Goal: Information Seeking & Learning: Learn about a topic

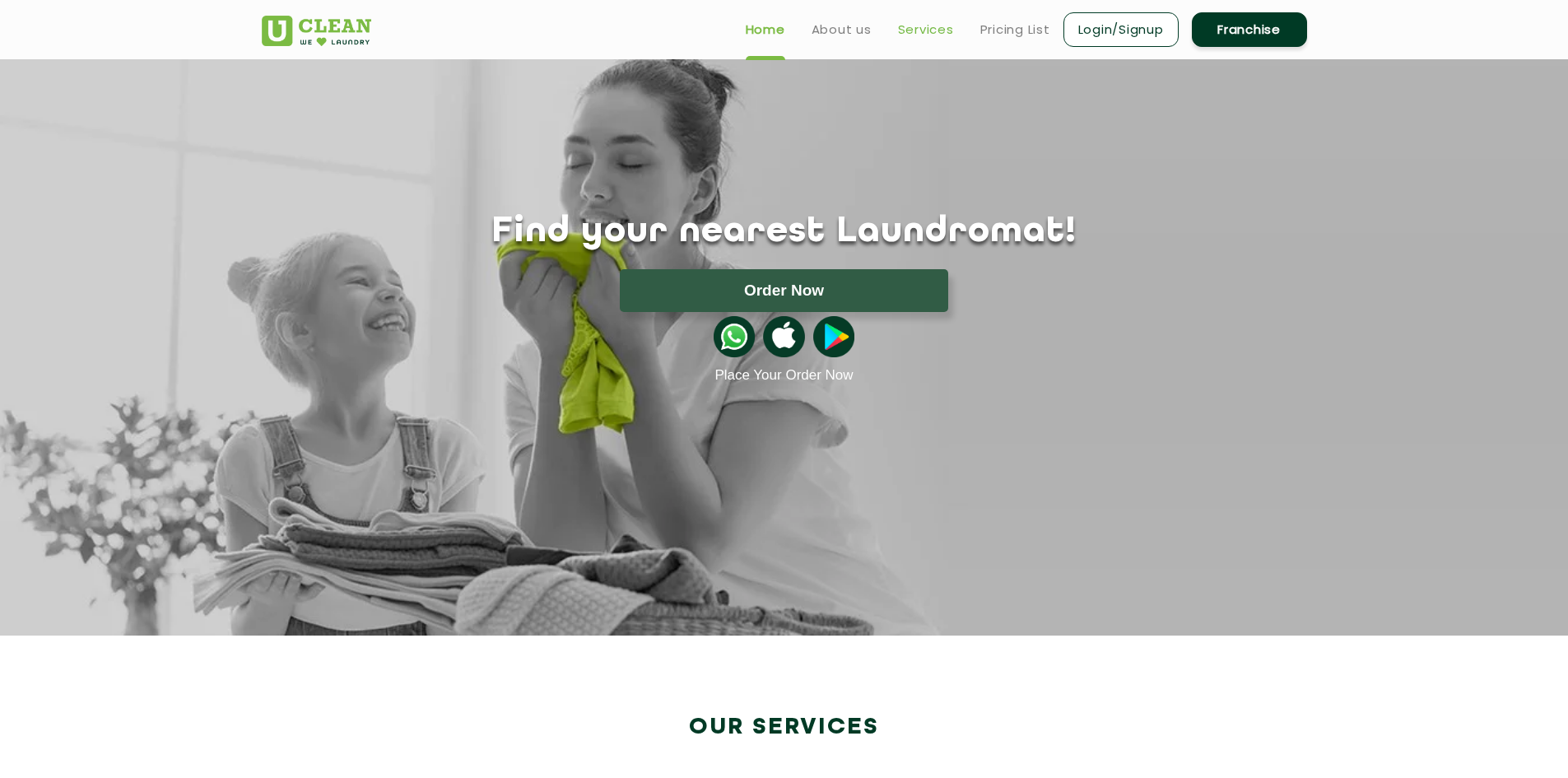
click at [916, 38] on link "Services" at bounding box center [926, 30] width 56 height 20
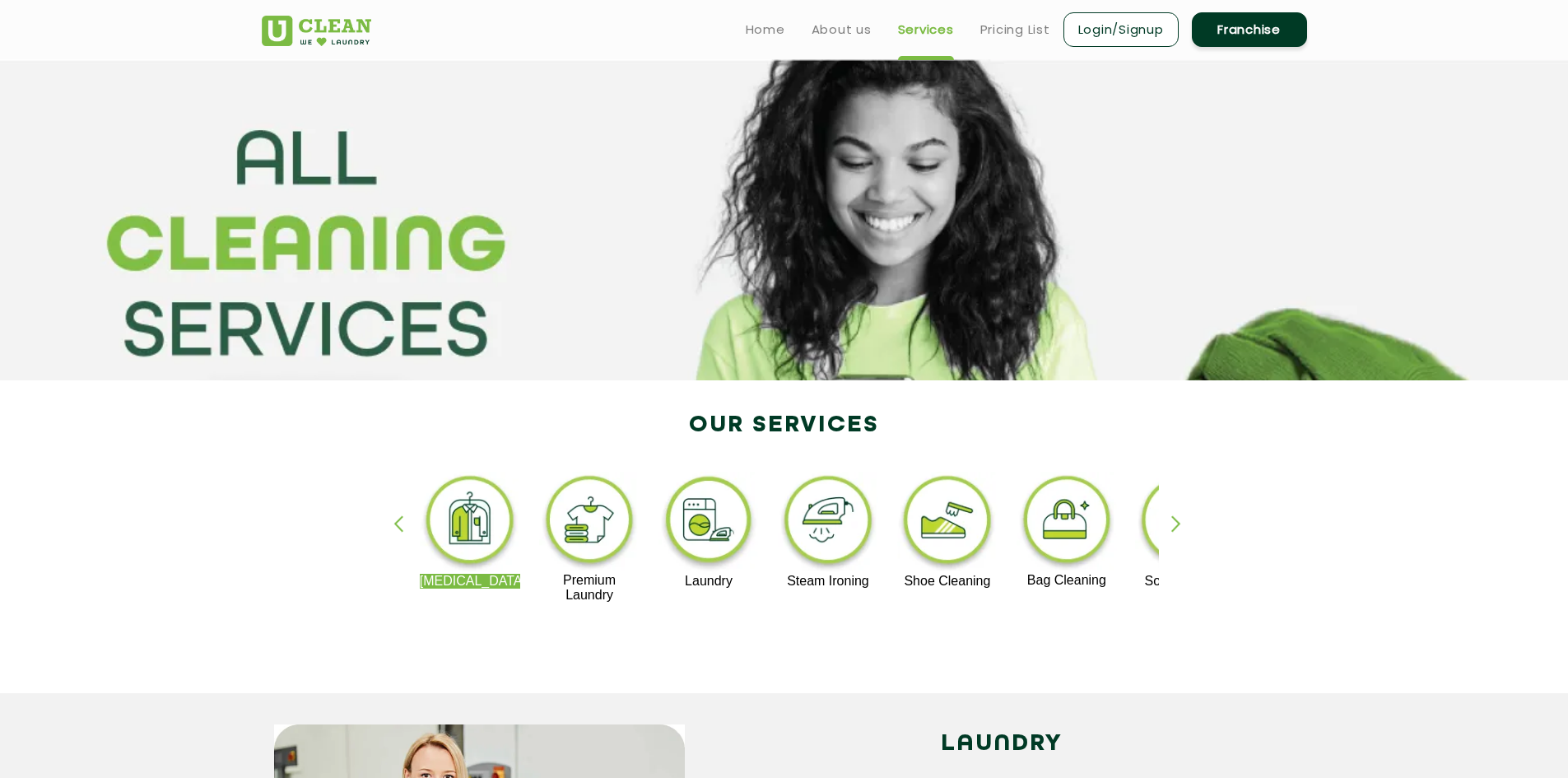
scroll to position [83, 0]
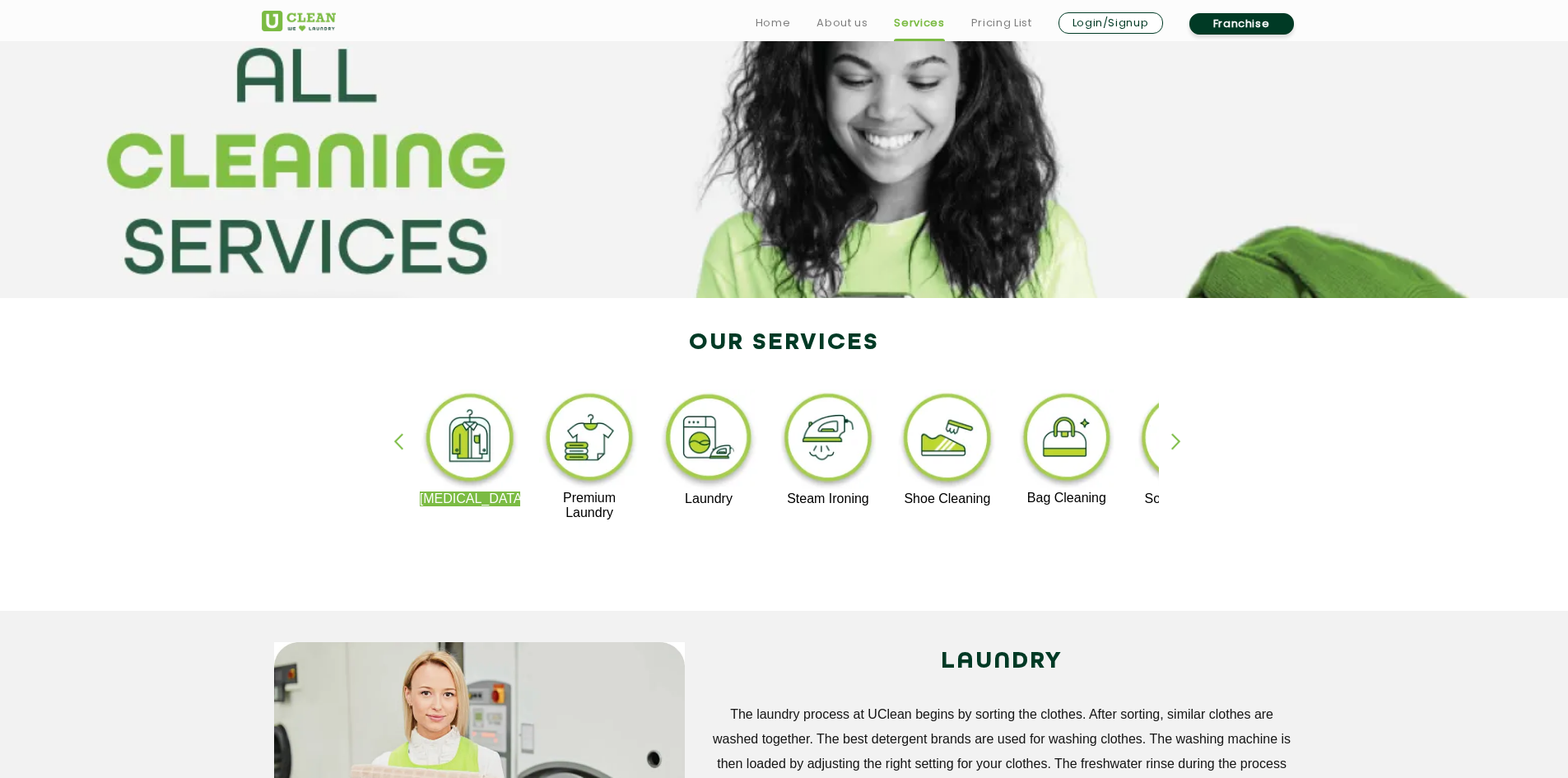
click at [608, 444] on img at bounding box center [590, 440] width 101 height 101
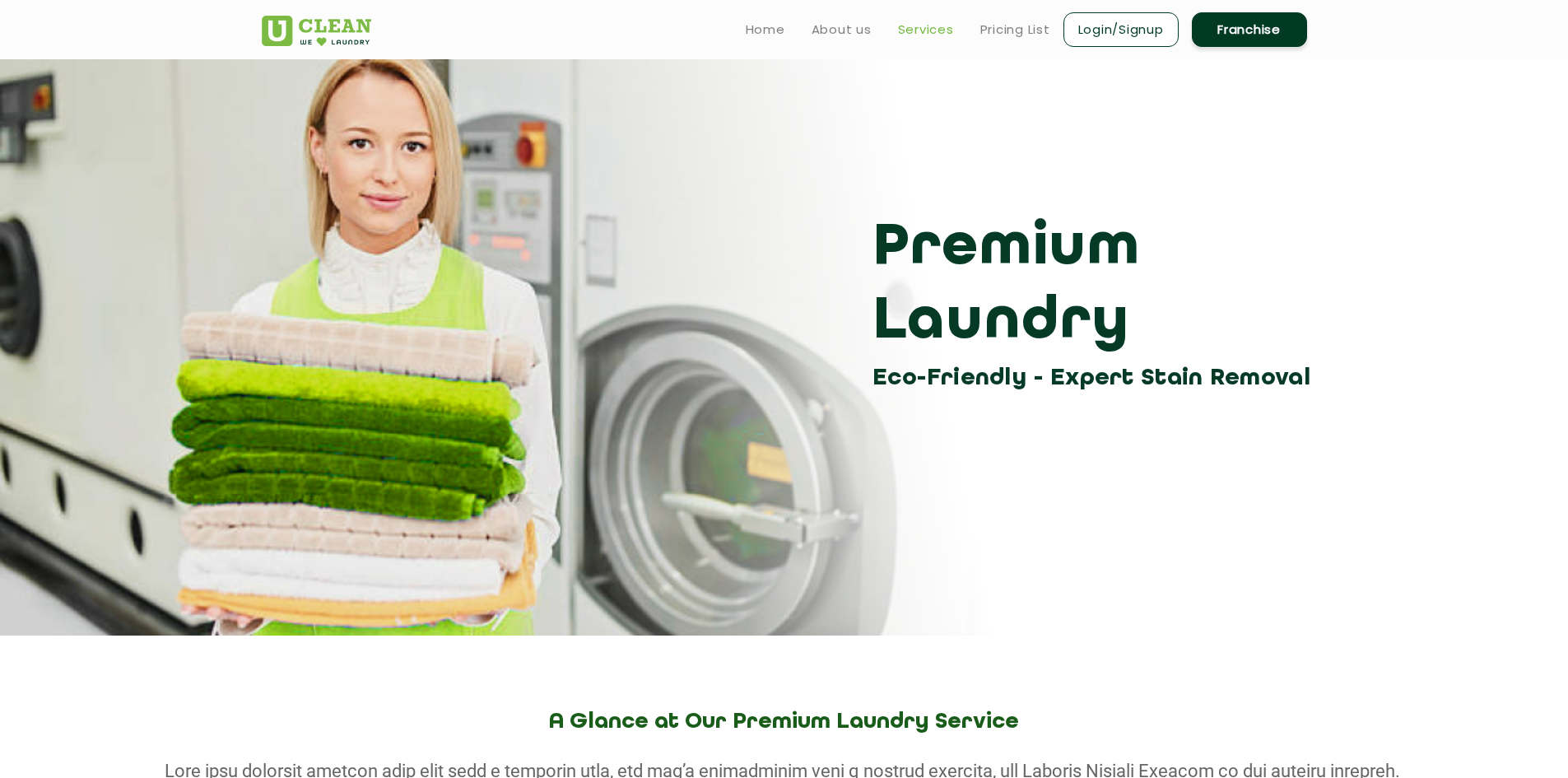
click at [930, 24] on link "Services" at bounding box center [926, 30] width 56 height 20
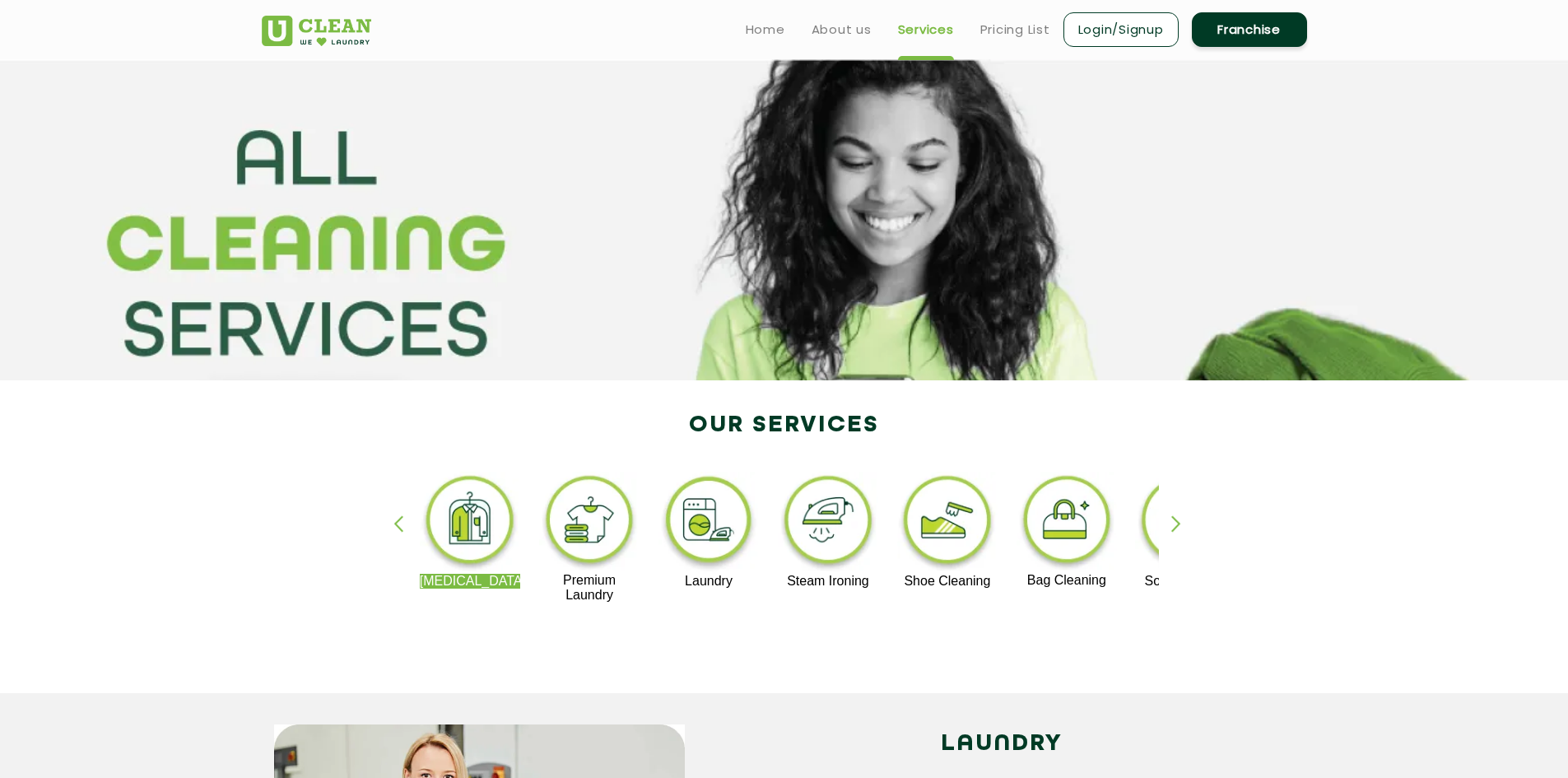
click at [844, 535] on img at bounding box center [828, 523] width 101 height 102
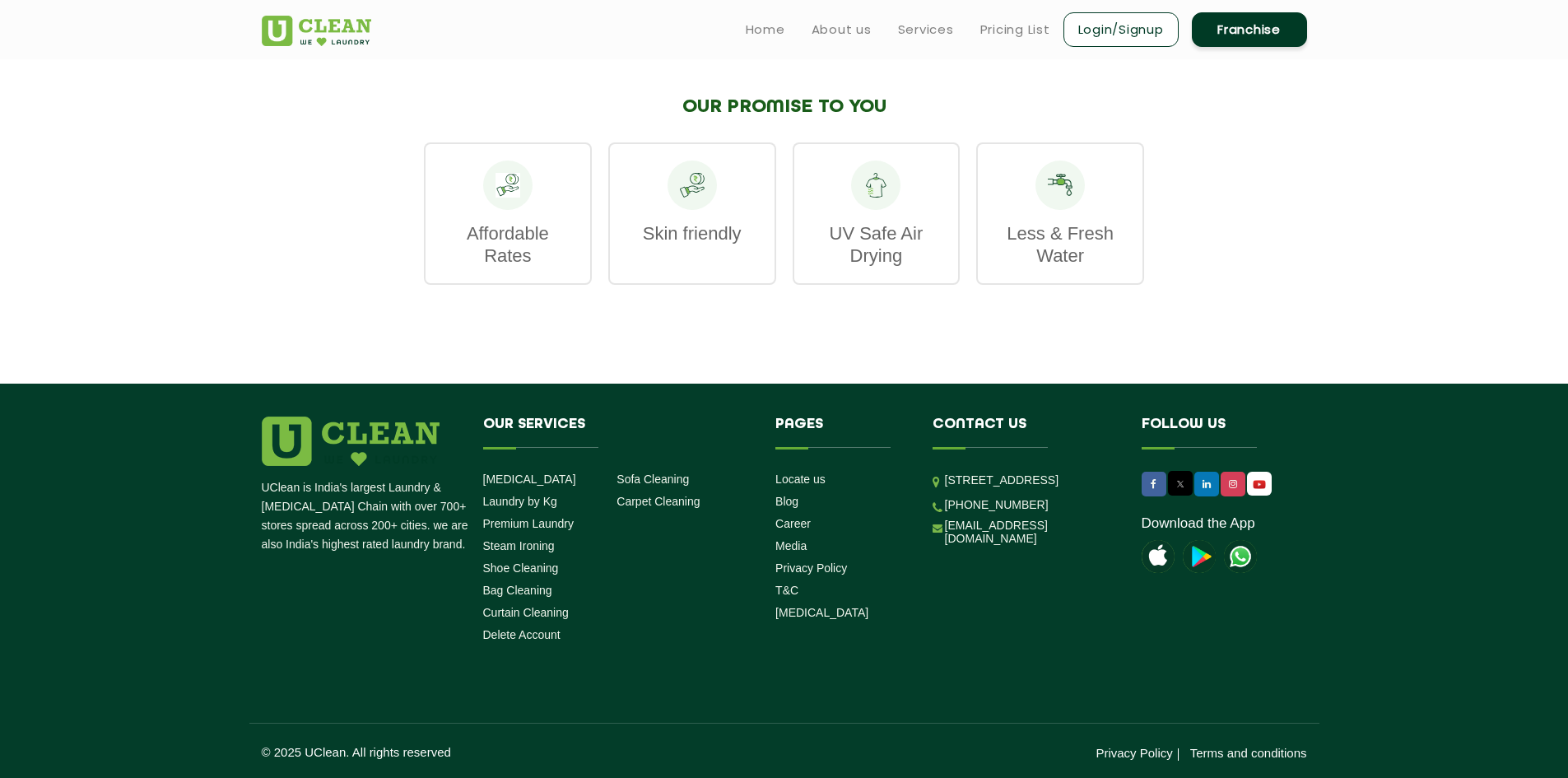
scroll to position [1777, 0]
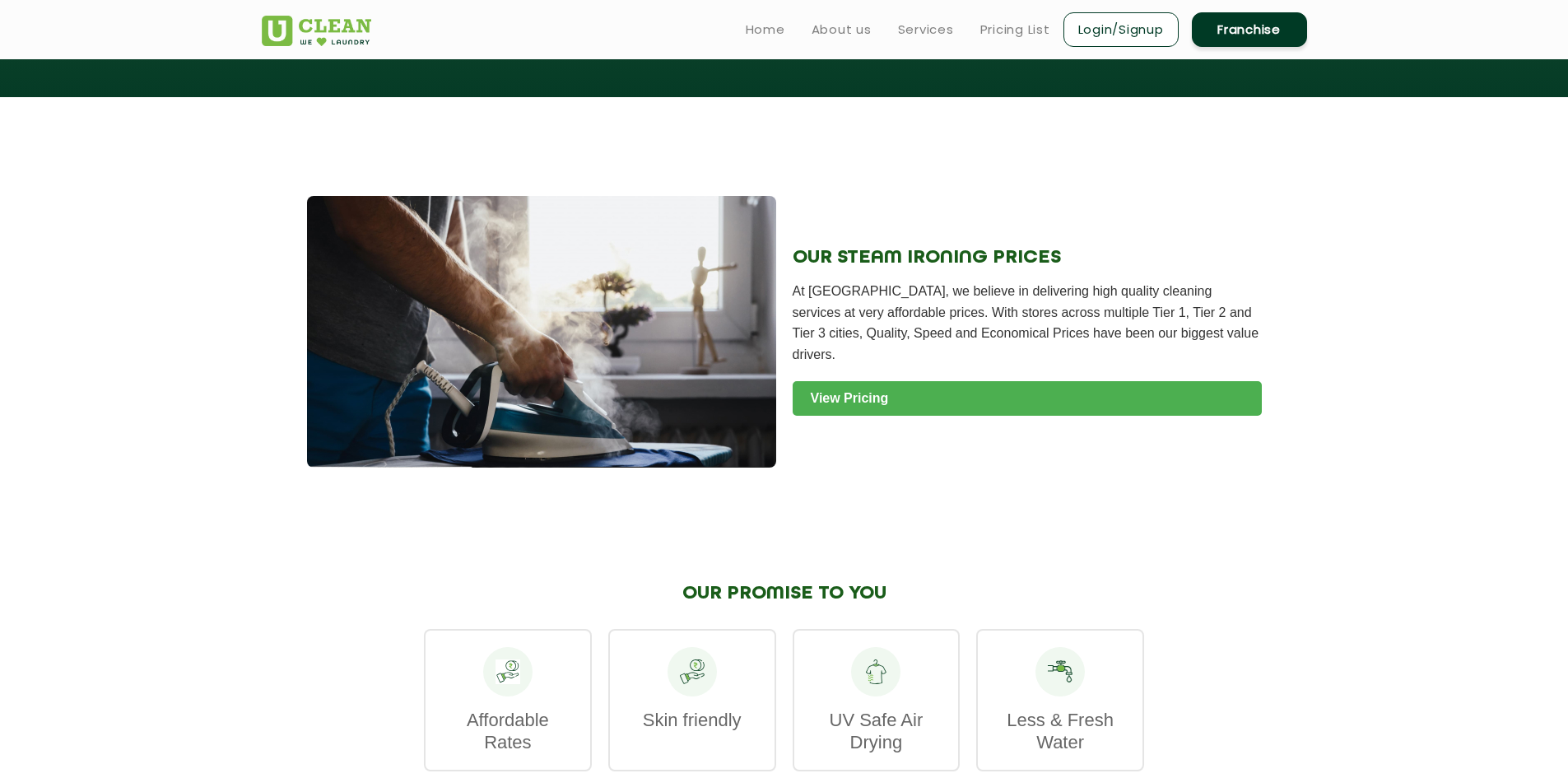
click at [970, 398] on link "View Pricing" at bounding box center [1027, 398] width 469 height 35
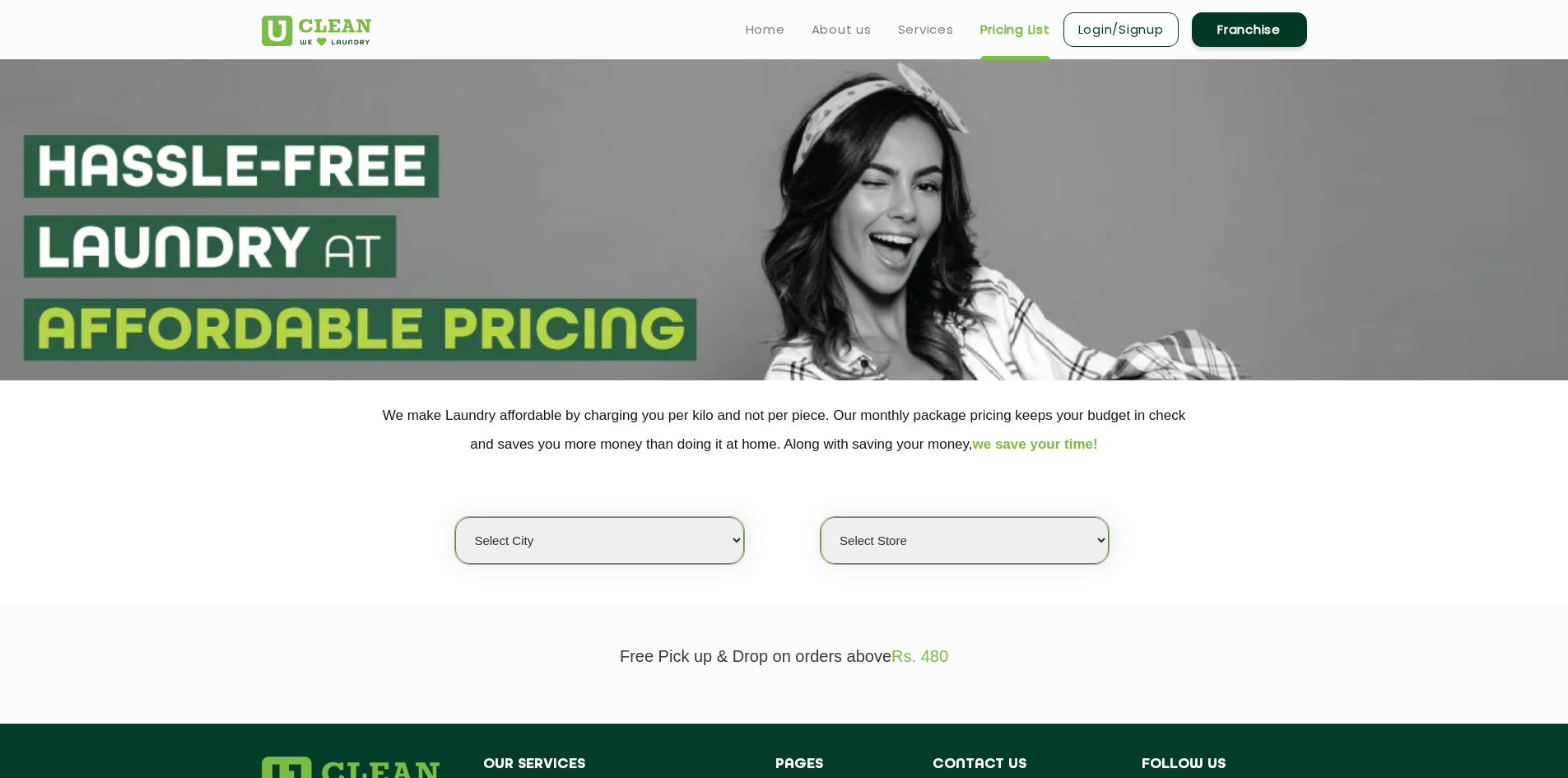
click at [620, 539] on select "Select city [GEOGRAPHIC_DATA] [GEOGRAPHIC_DATA] [GEOGRAPHIC_DATA] [GEOGRAPHIC_D…" at bounding box center [599, 540] width 288 height 47
select select "202"
click at [455, 517] on select "Select city [GEOGRAPHIC_DATA] [GEOGRAPHIC_DATA] [GEOGRAPHIC_DATA] [GEOGRAPHIC_D…" at bounding box center [599, 540] width 288 height 47
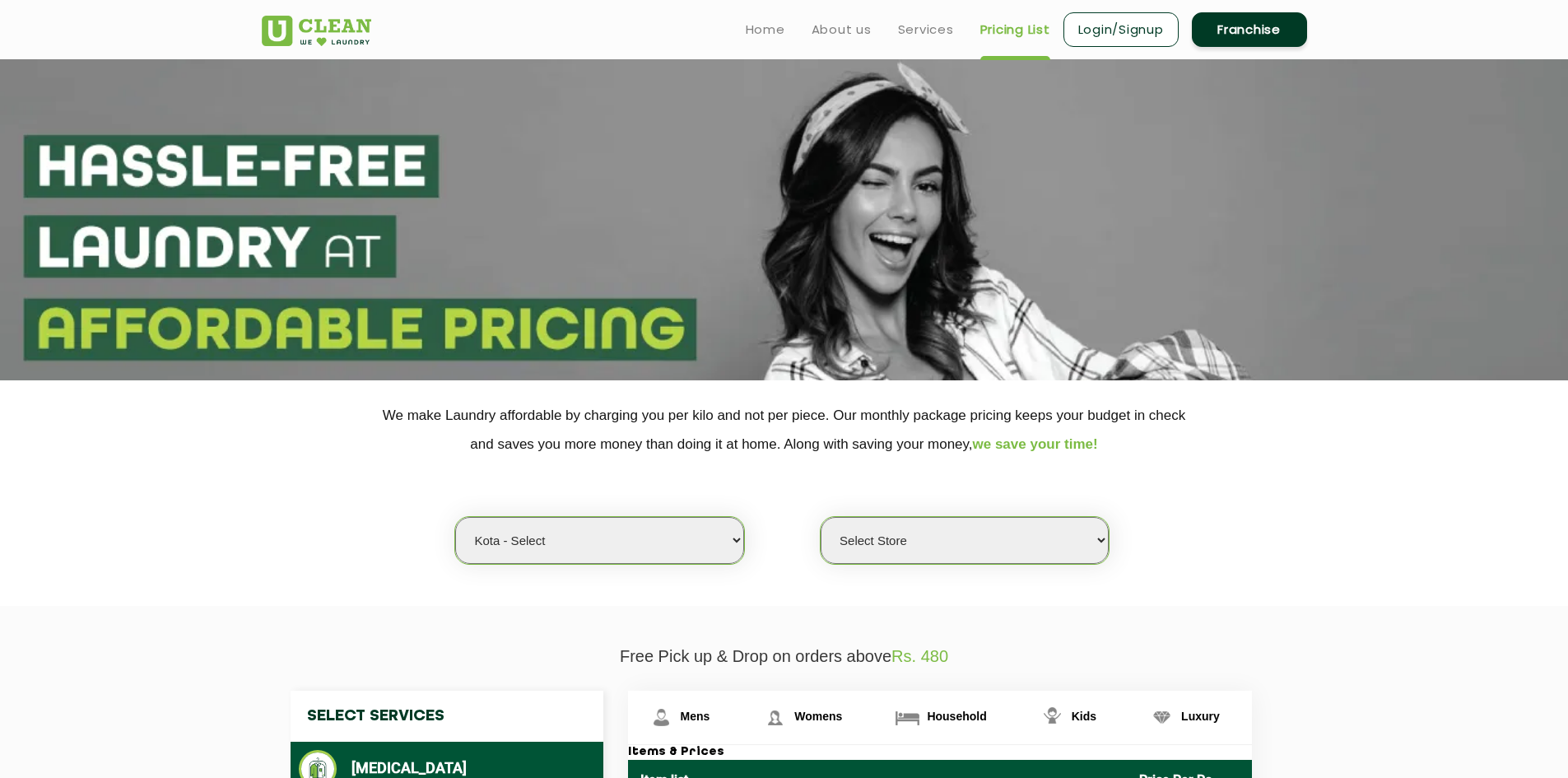
click at [869, 545] on select "Select Store [GEOGRAPHIC_DATA]" at bounding box center [964, 540] width 288 height 47
select select "598"
click at [821, 517] on select "Select Store [GEOGRAPHIC_DATA]" at bounding box center [964, 540] width 288 height 47
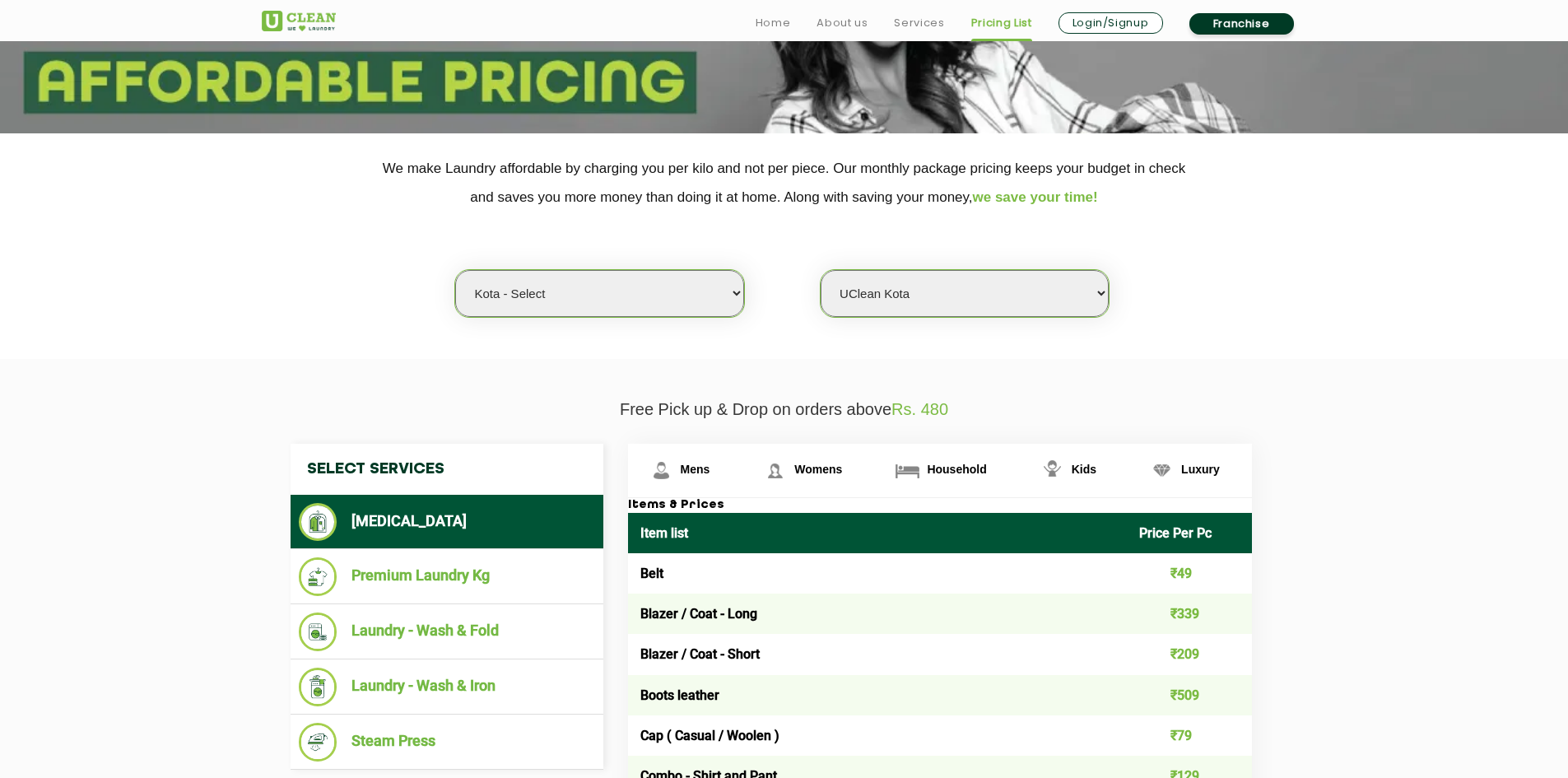
scroll to position [412, 0]
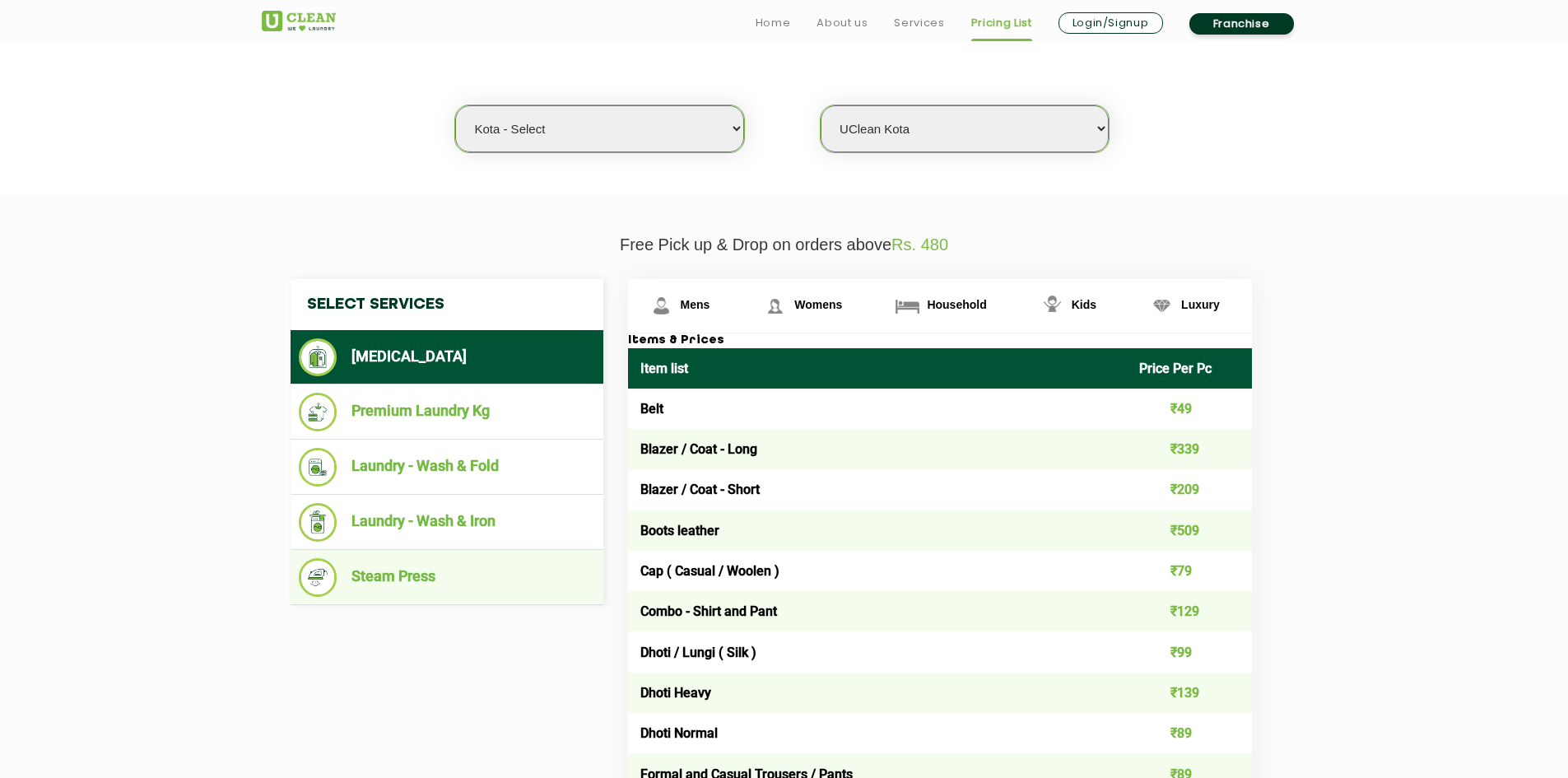
click at [414, 578] on li "Steam Press" at bounding box center [446, 577] width 296 height 39
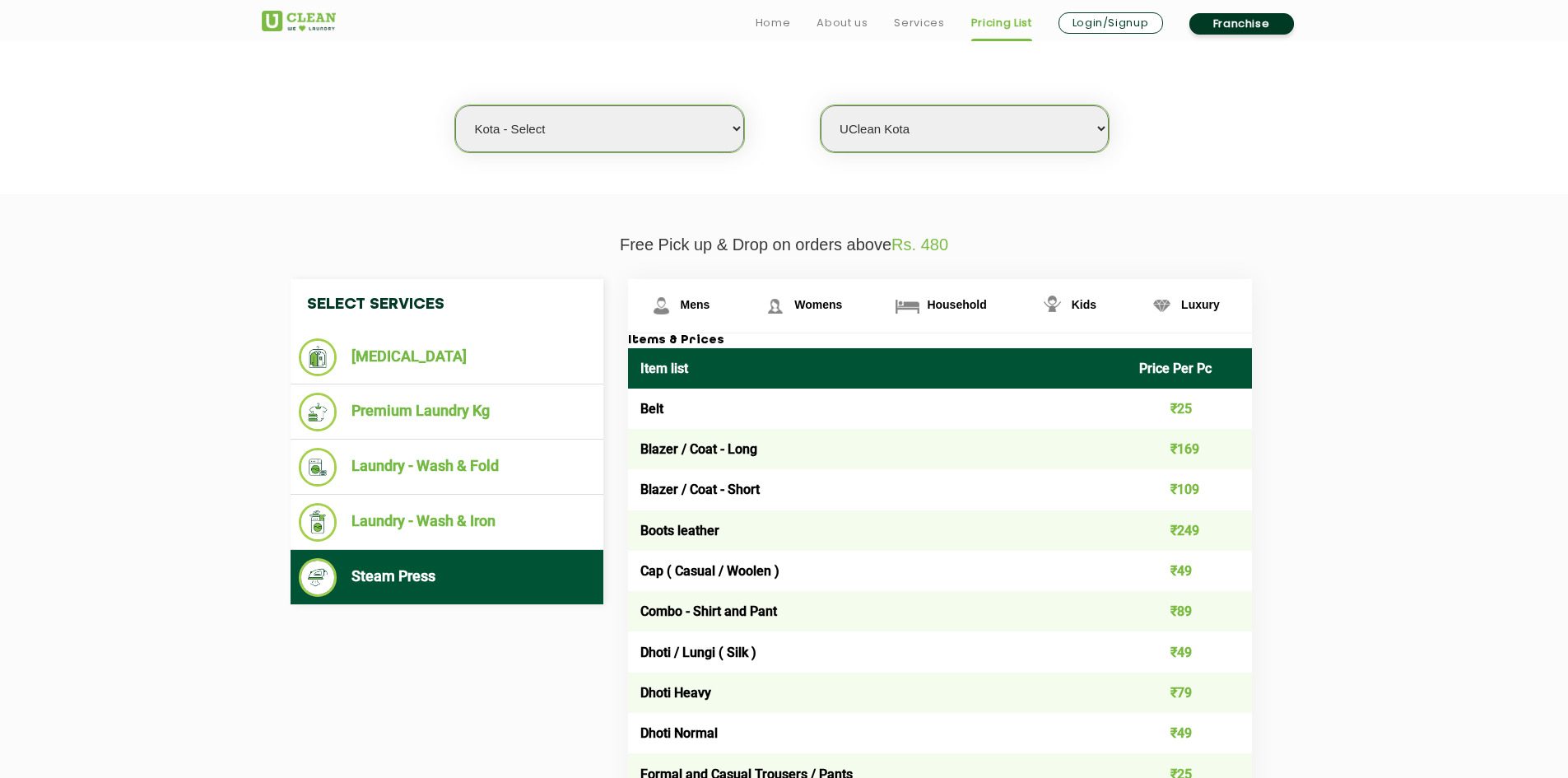
scroll to position [576, 0]
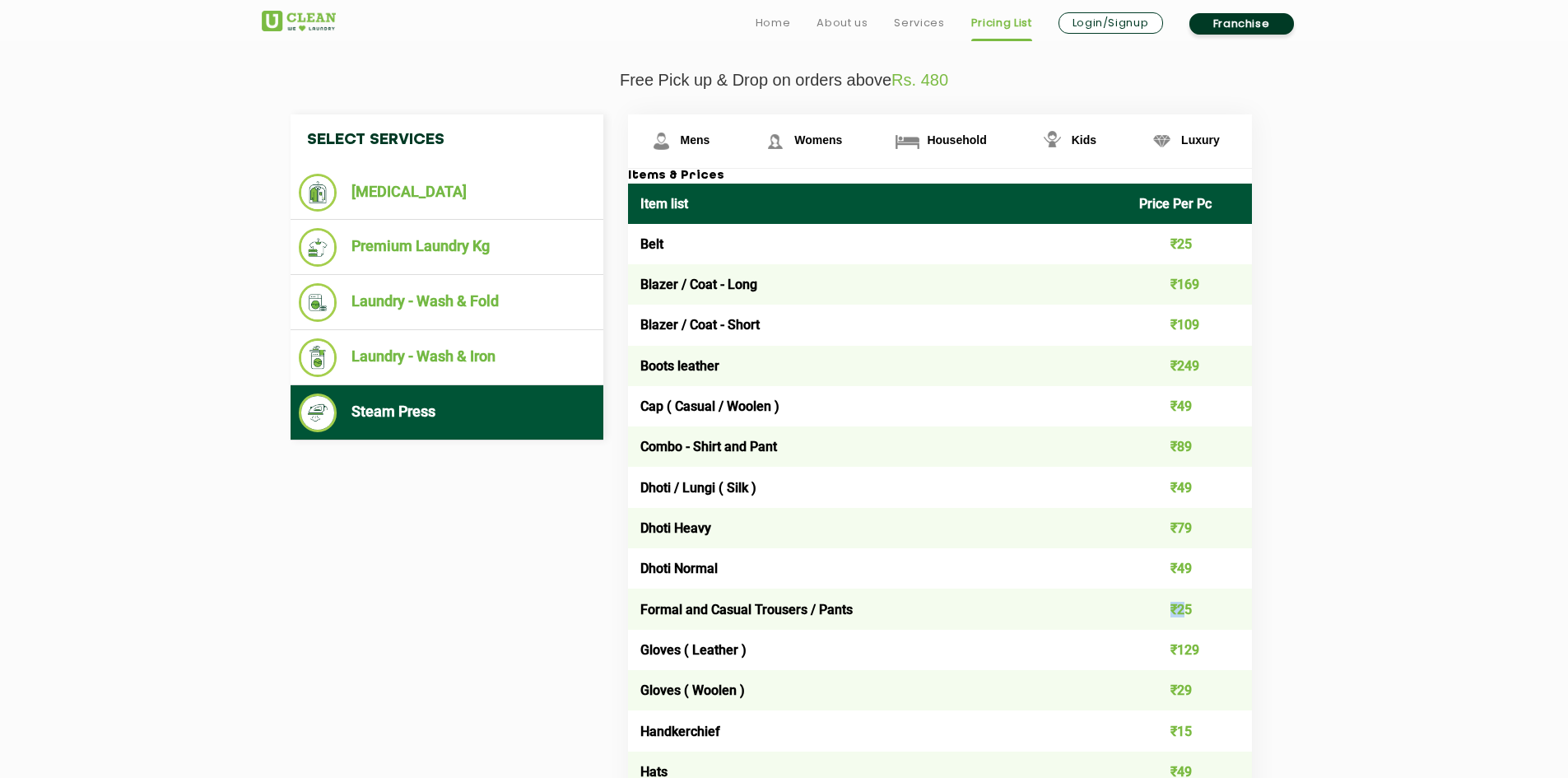
drag, startPoint x: 1189, startPoint y: 601, endPoint x: 1126, endPoint y: 599, distance: 63.0
click at [1126, 599] on tr "Formal and Casual Trousers / Pants ₹25" at bounding box center [939, 608] width 624 height 40
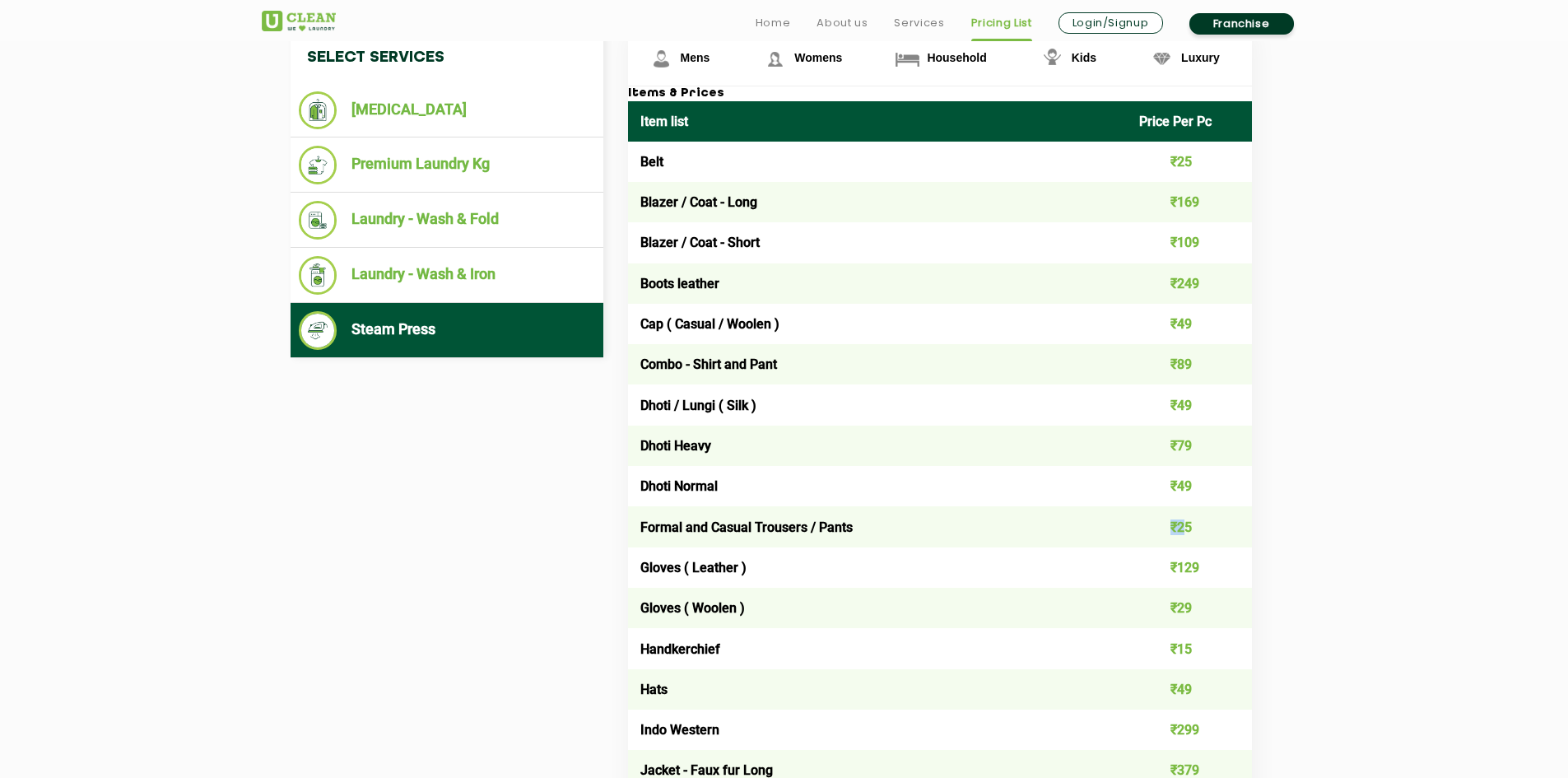
click at [1151, 521] on td "₹25" at bounding box center [1189, 526] width 125 height 40
drag, startPoint x: 1161, startPoint y: 528, endPoint x: 1219, endPoint y: 532, distance: 58.1
click at [1219, 532] on td "₹25" at bounding box center [1189, 526] width 125 height 40
click at [1208, 530] on td "₹25" at bounding box center [1189, 526] width 125 height 40
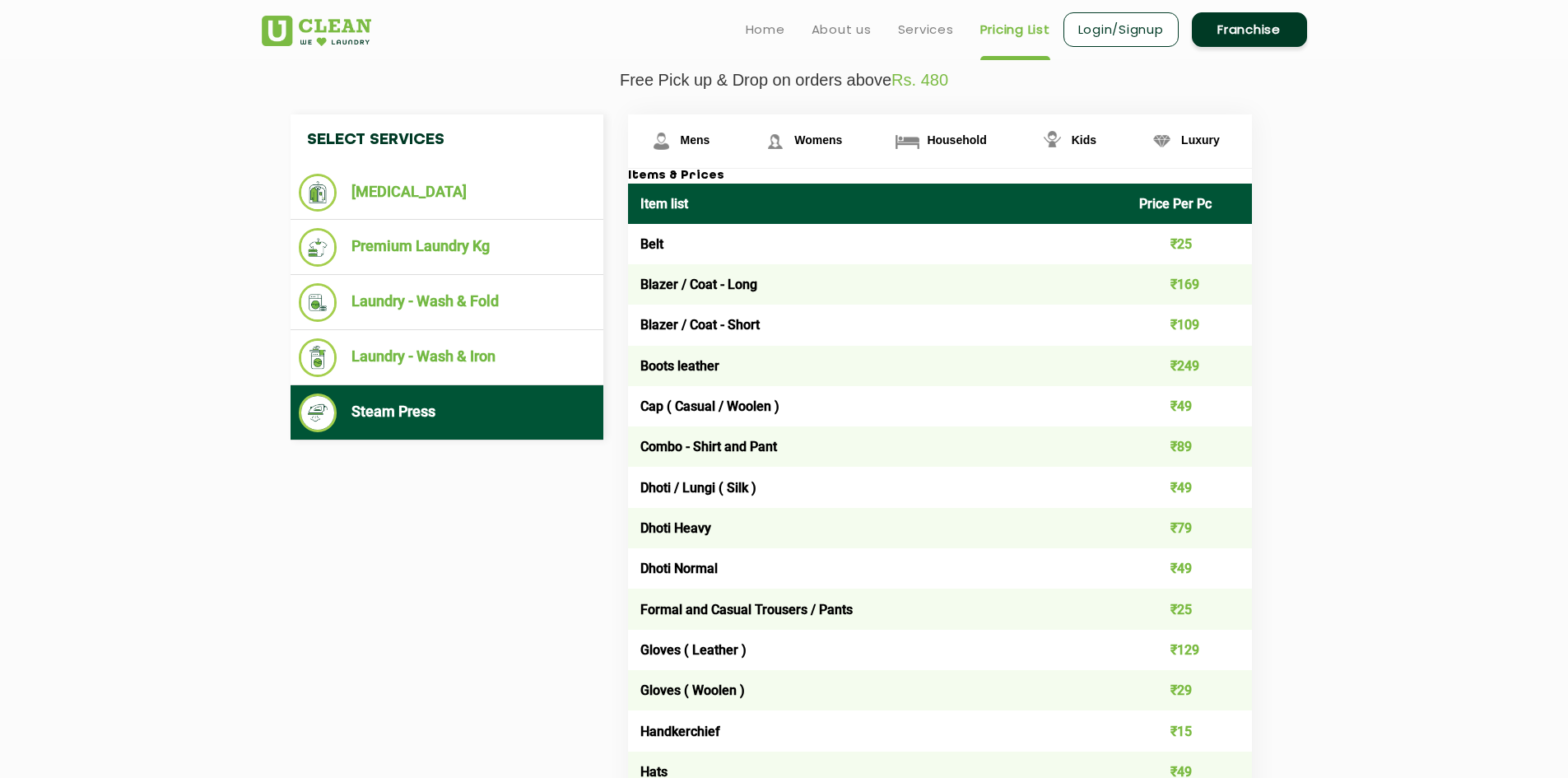
scroll to position [494, 0]
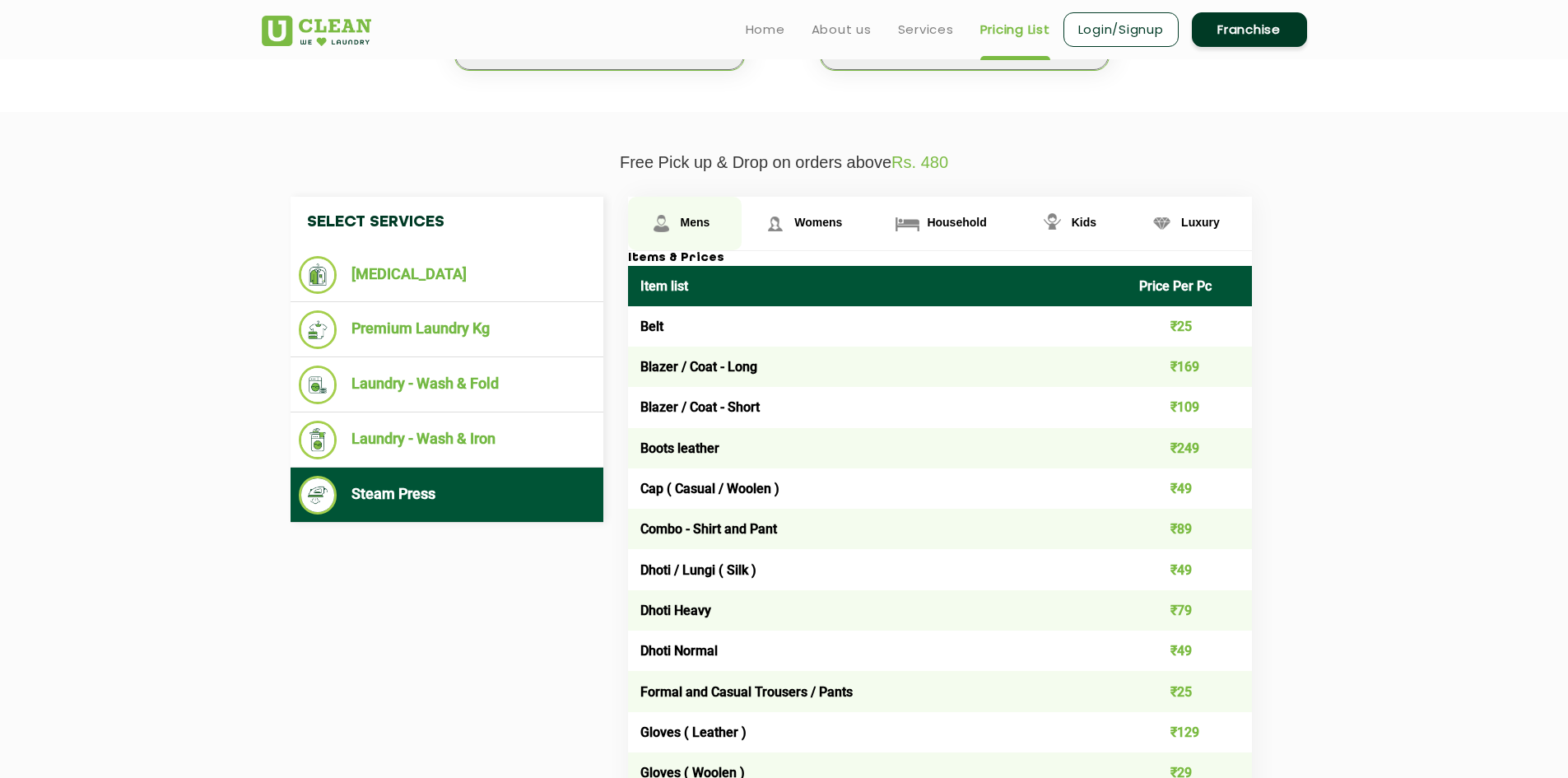
click at [687, 226] on span "Mens" at bounding box center [695, 222] width 30 height 13
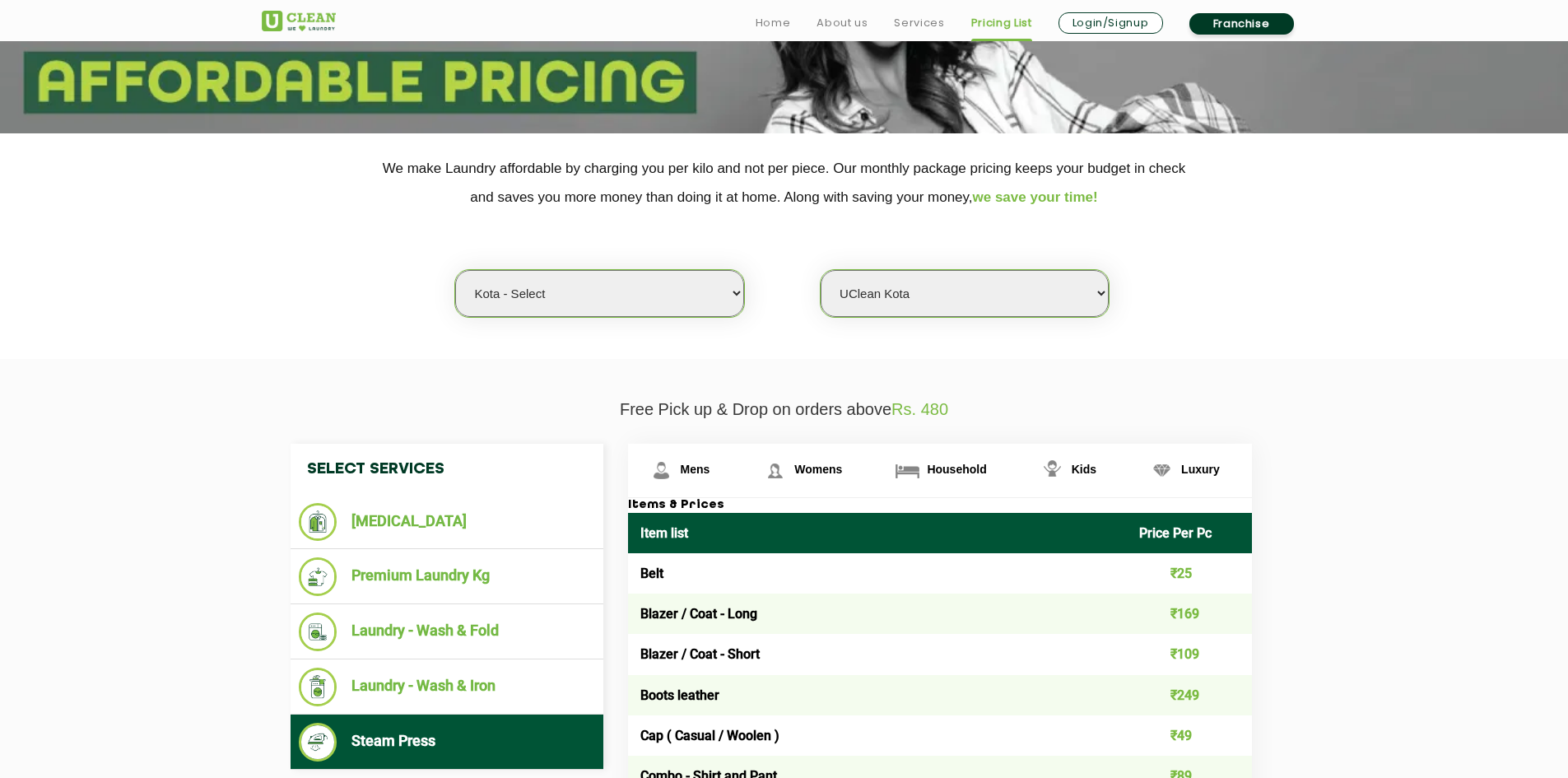
scroll to position [329, 0]
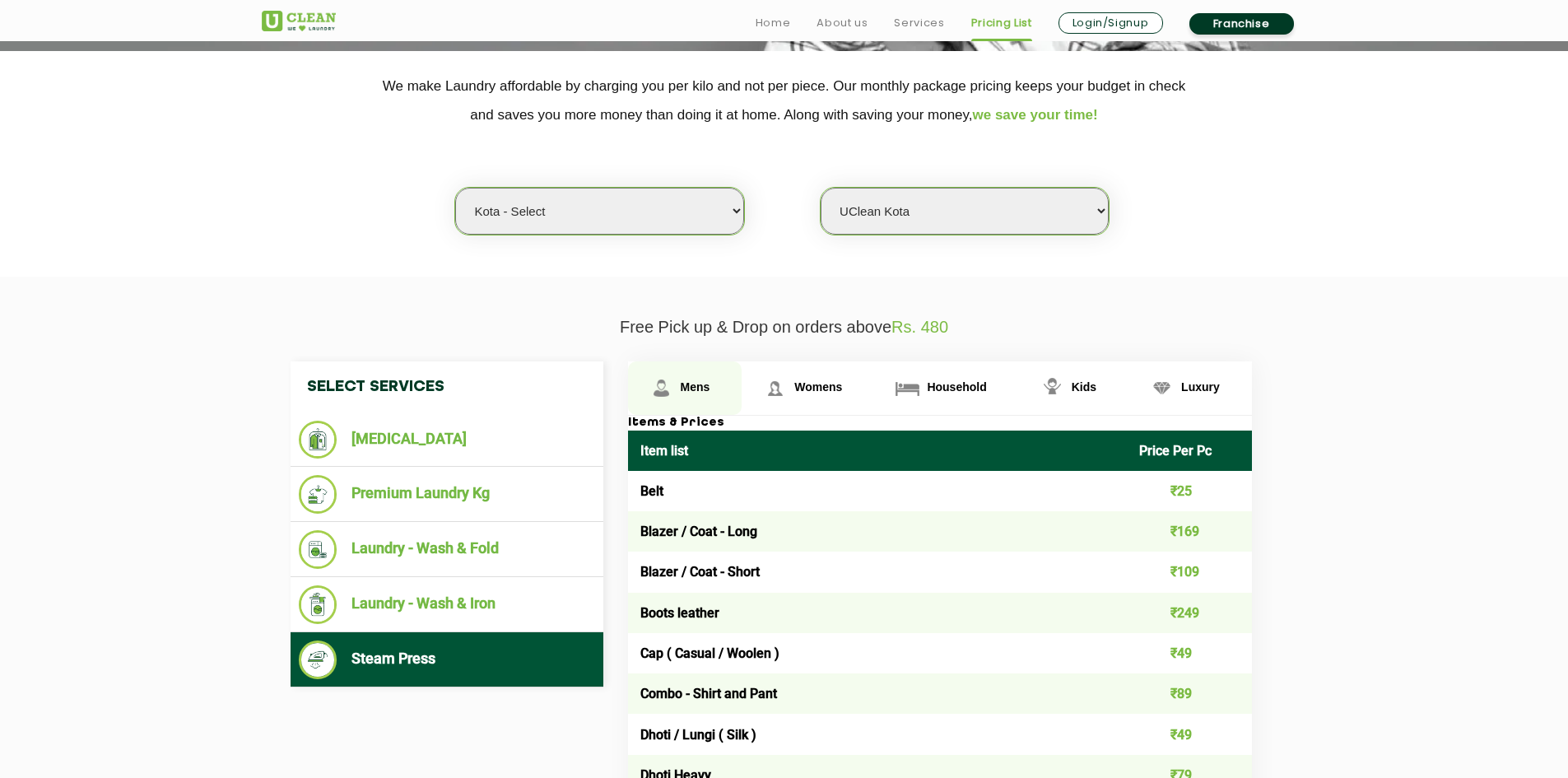
click at [653, 393] on img at bounding box center [661, 388] width 29 height 29
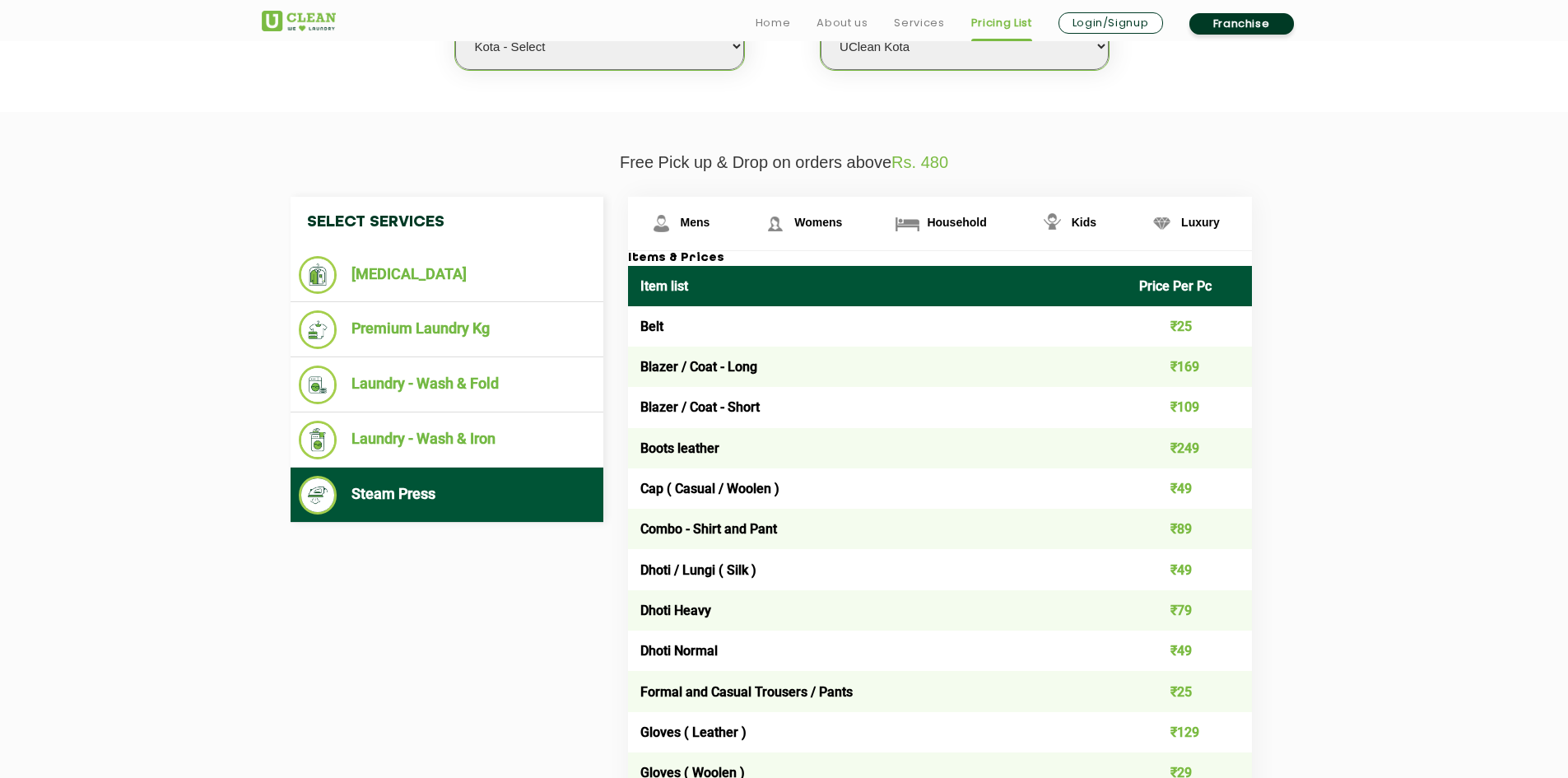
scroll to position [576, 0]
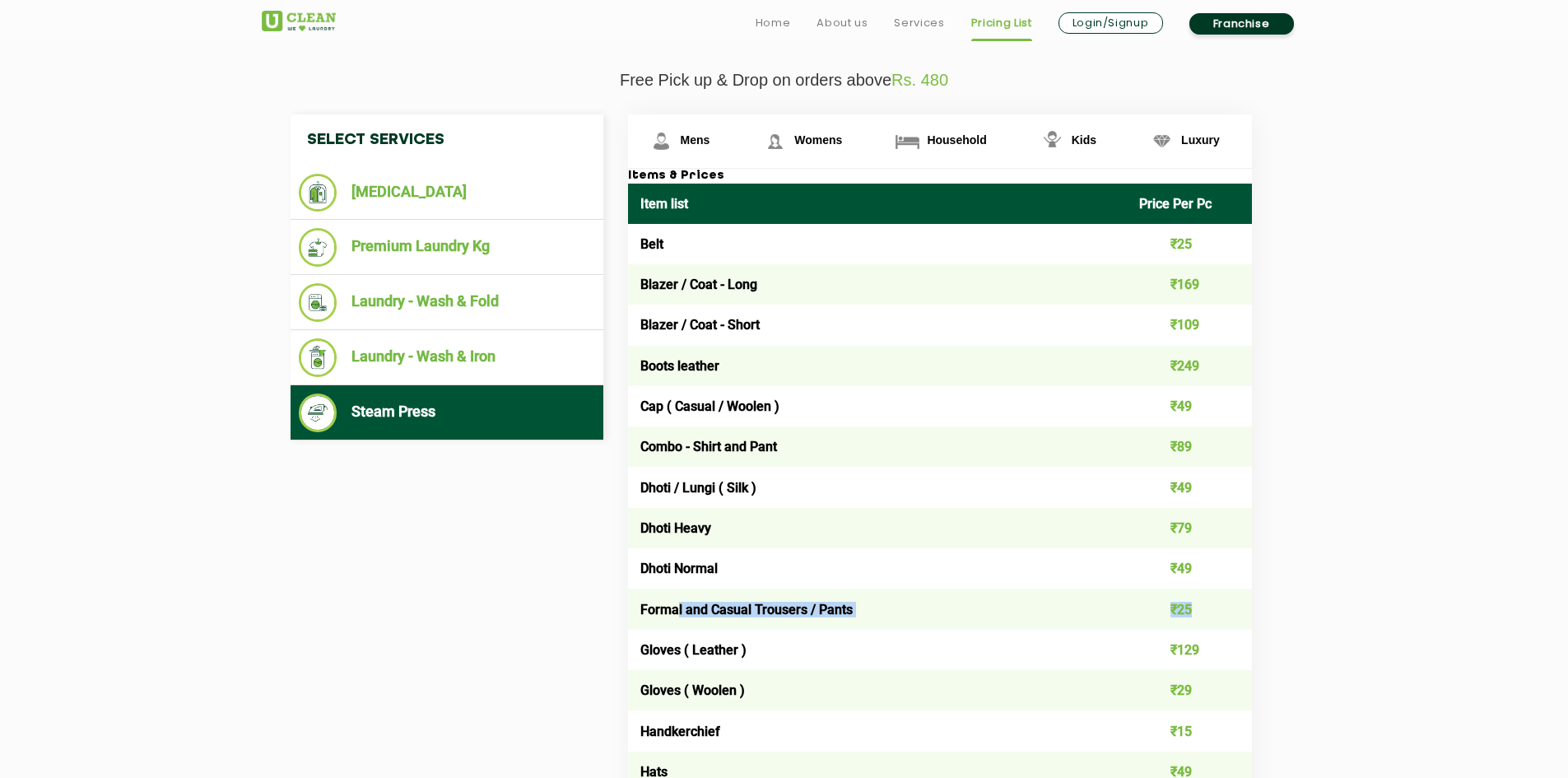
drag, startPoint x: 676, startPoint y: 606, endPoint x: 1198, endPoint y: 593, distance: 522.2
click at [1198, 593] on tr "Formal and Casual Trousers / Pants ₹25" at bounding box center [939, 608] width 624 height 40
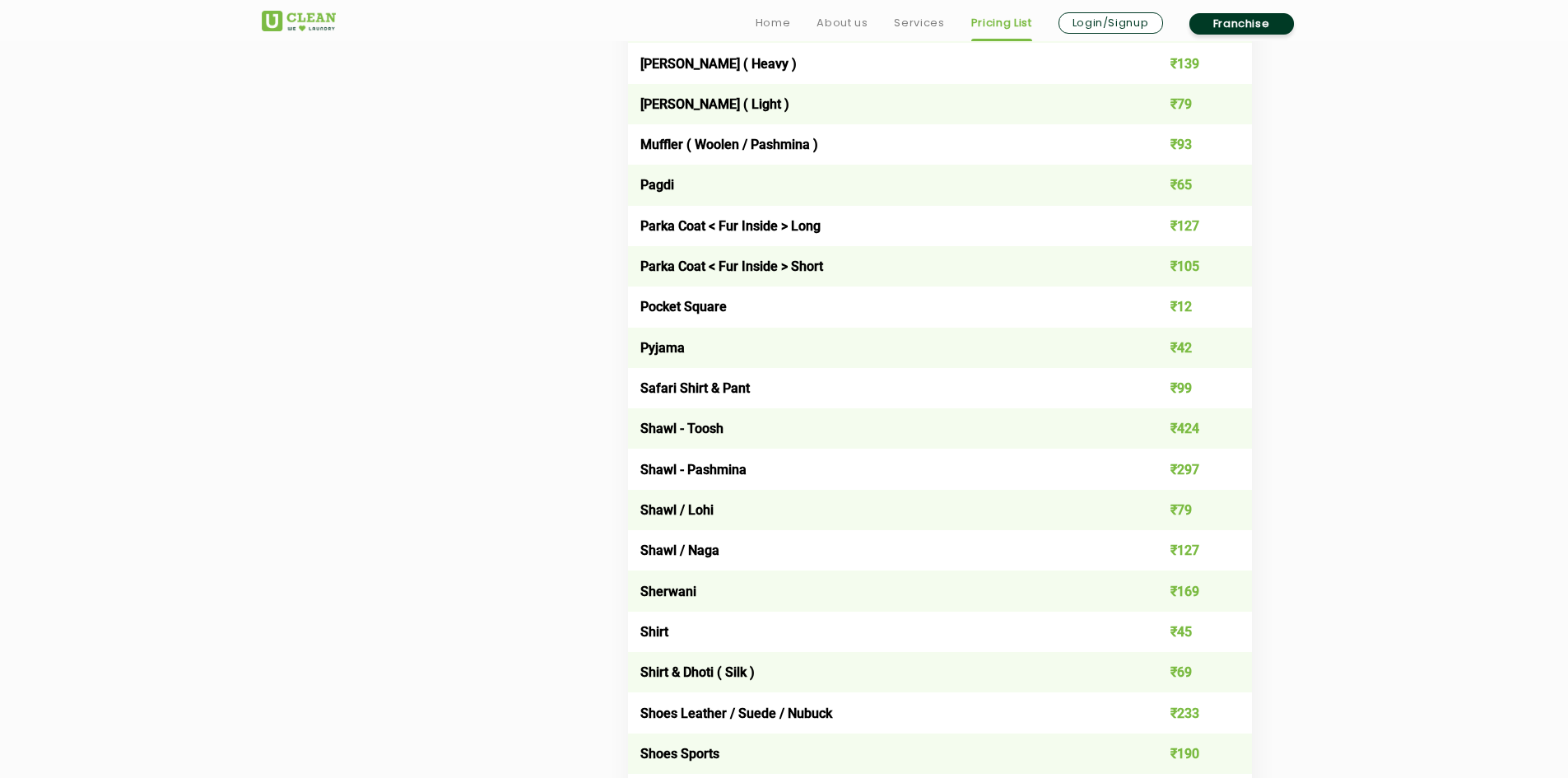
scroll to position [1976, 0]
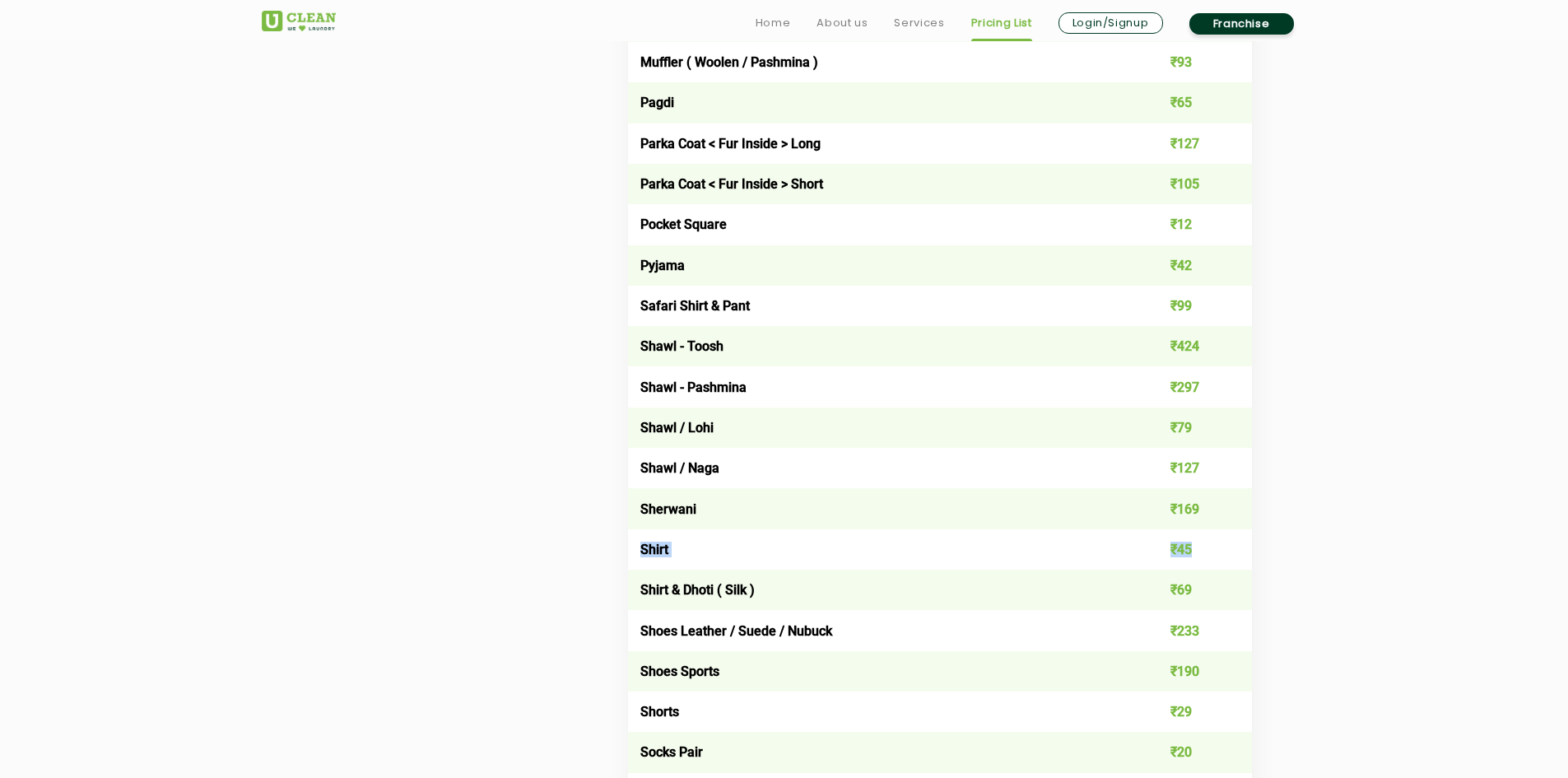
drag, startPoint x: 1214, startPoint y: 540, endPoint x: 631, endPoint y: 553, distance: 583.1
click at [631, 553] on tr "Shirt ₹45" at bounding box center [939, 549] width 624 height 40
click at [631, 553] on td "Shirt" at bounding box center [878, 549] width 500 height 40
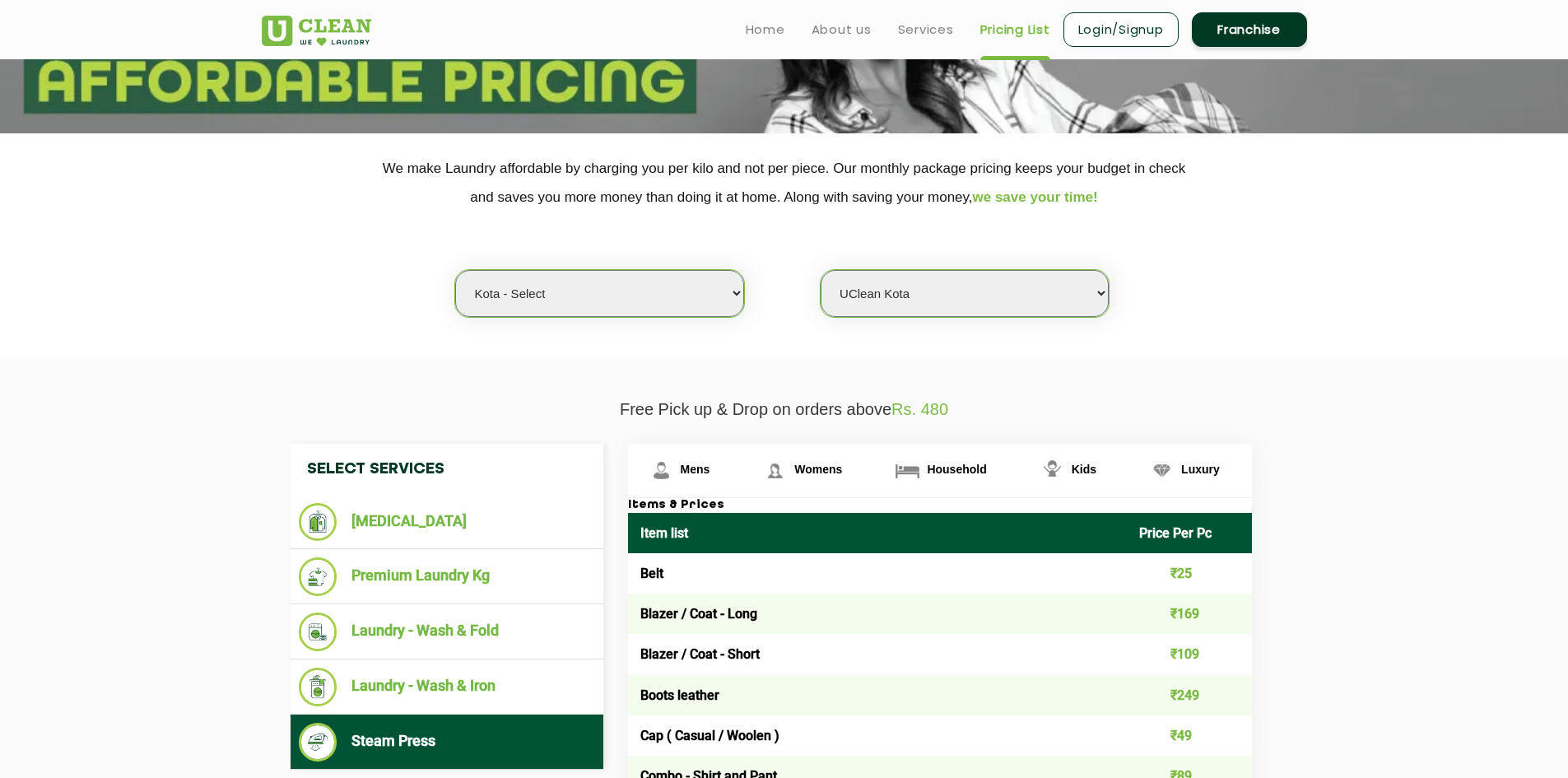
scroll to position [0, 0]
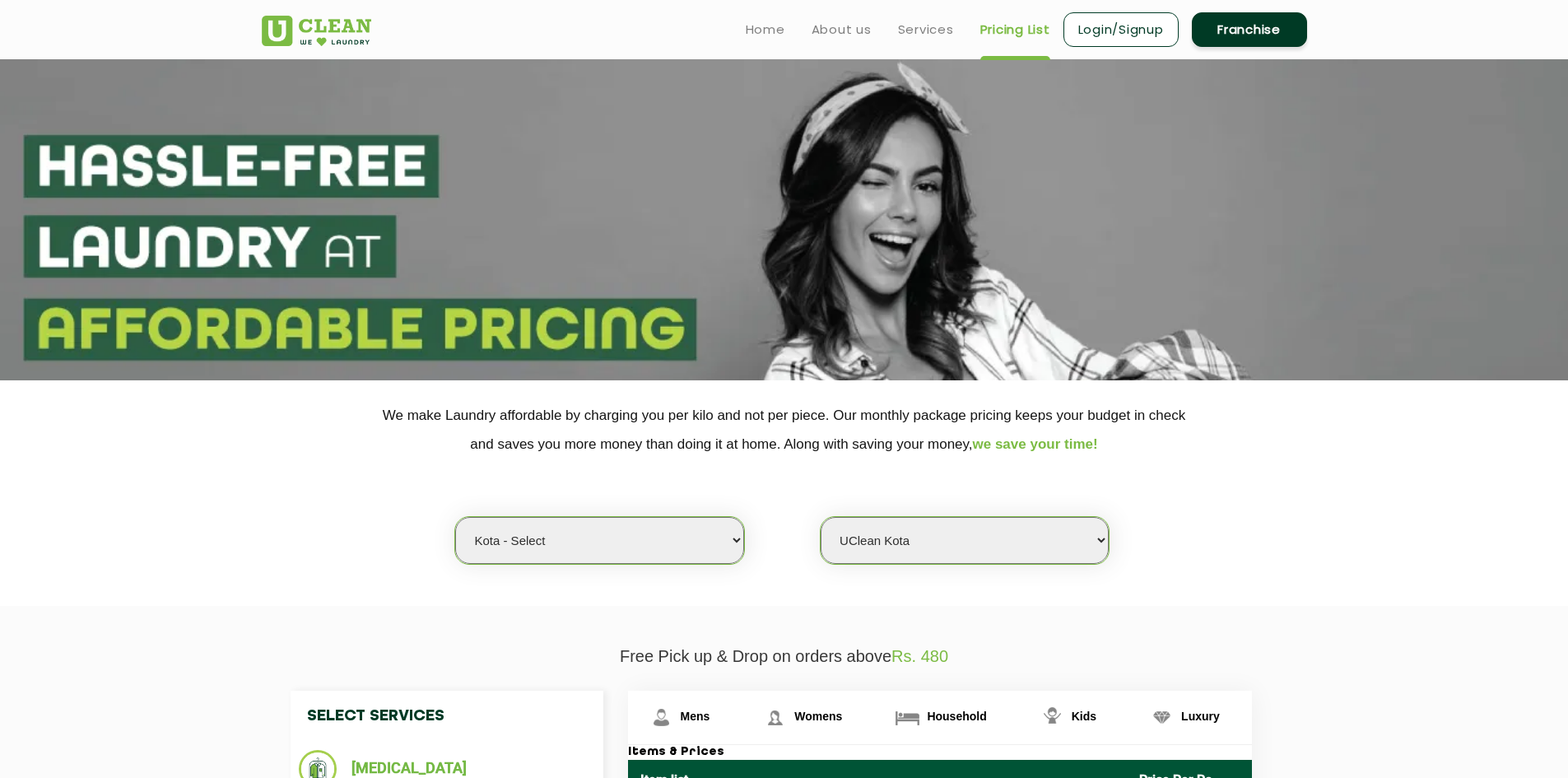
click at [932, 49] on header "Home About us Services Pricing List Login/Signup Franchise" at bounding box center [784, 30] width 1568 height 59
click at [930, 37] on link "Services" at bounding box center [926, 30] width 56 height 20
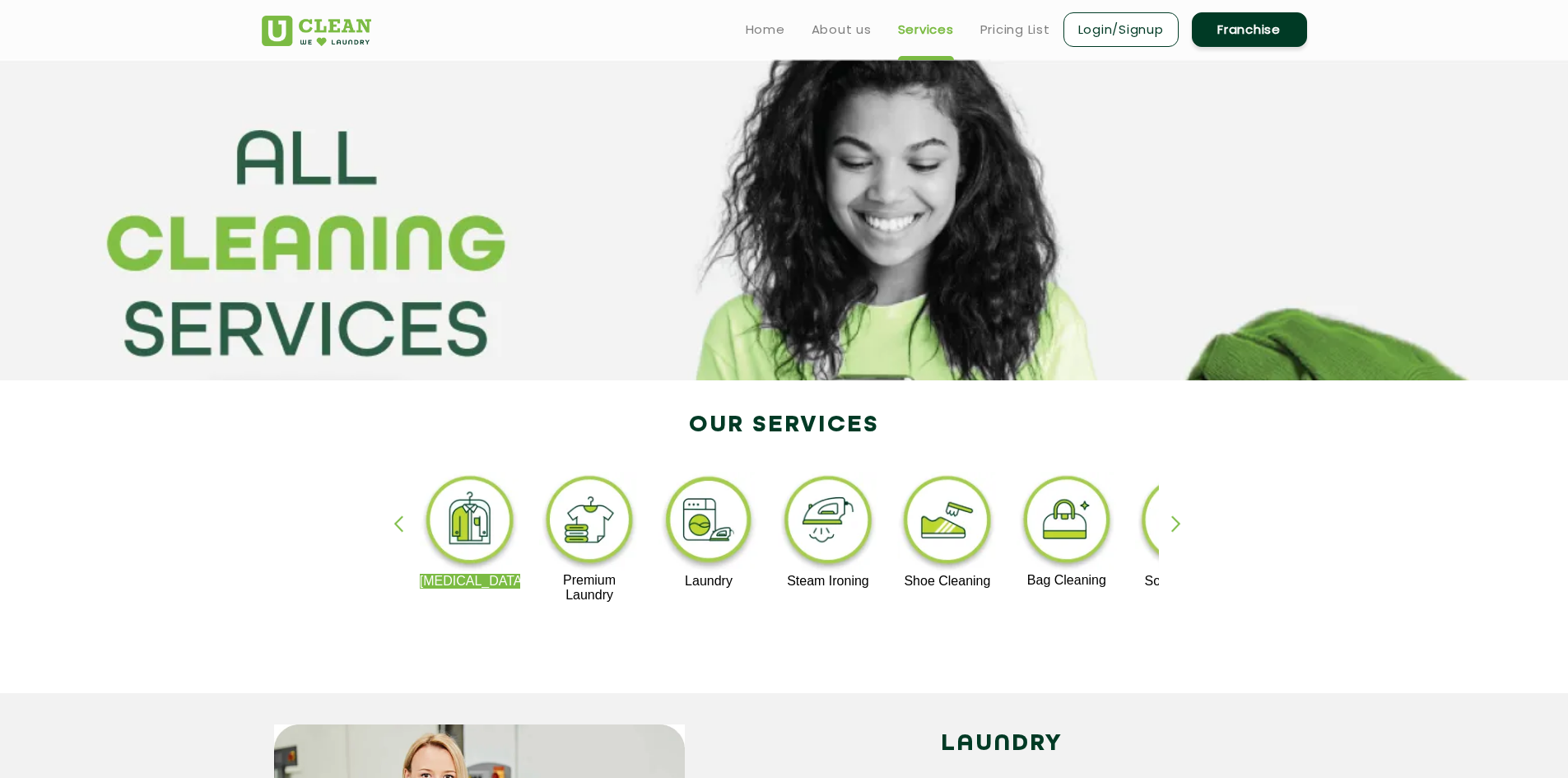
click at [1178, 525] on div "button" at bounding box center [1184, 538] width 25 height 45
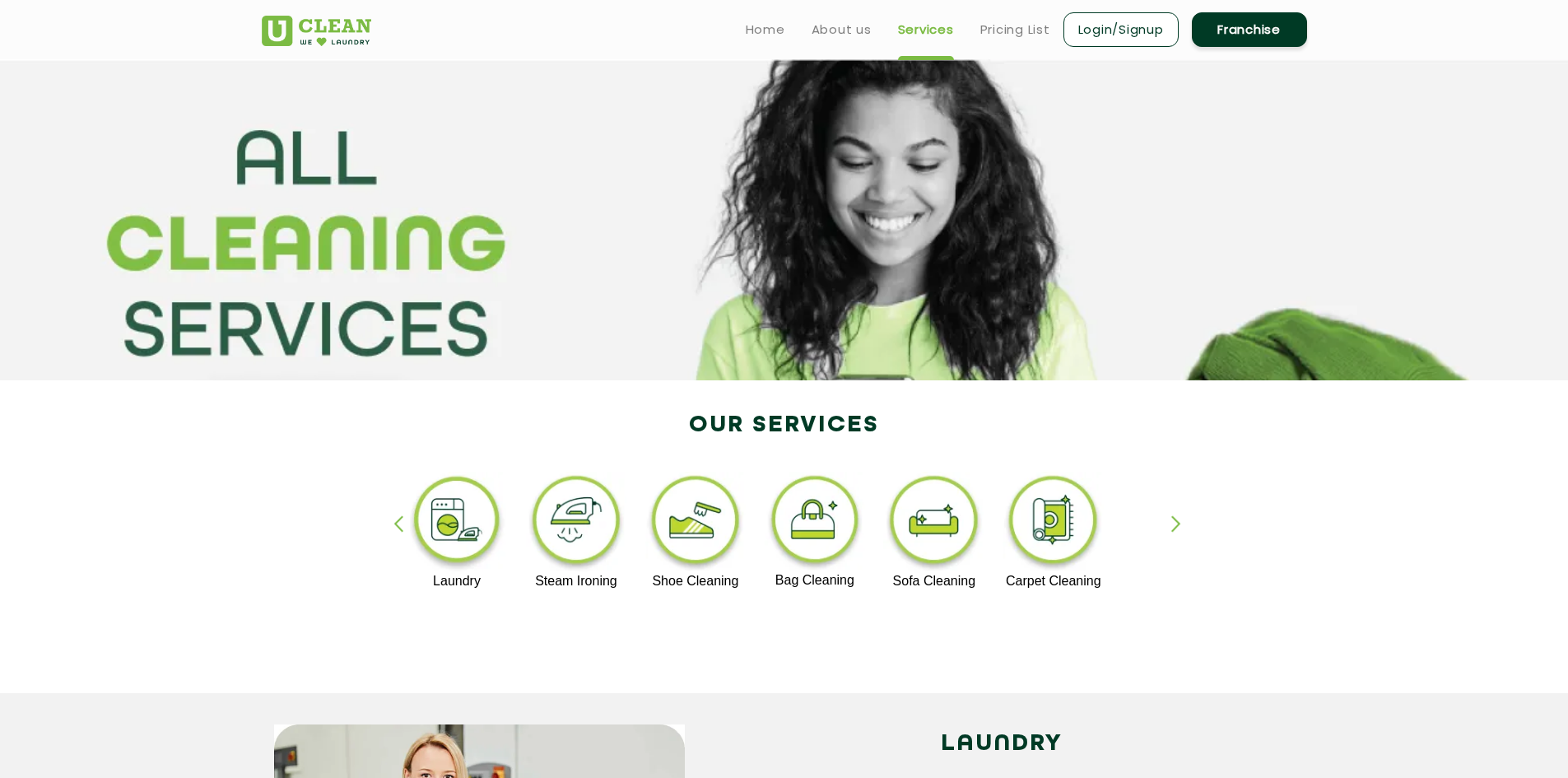
click at [403, 521] on div "button" at bounding box center [406, 538] width 25 height 45
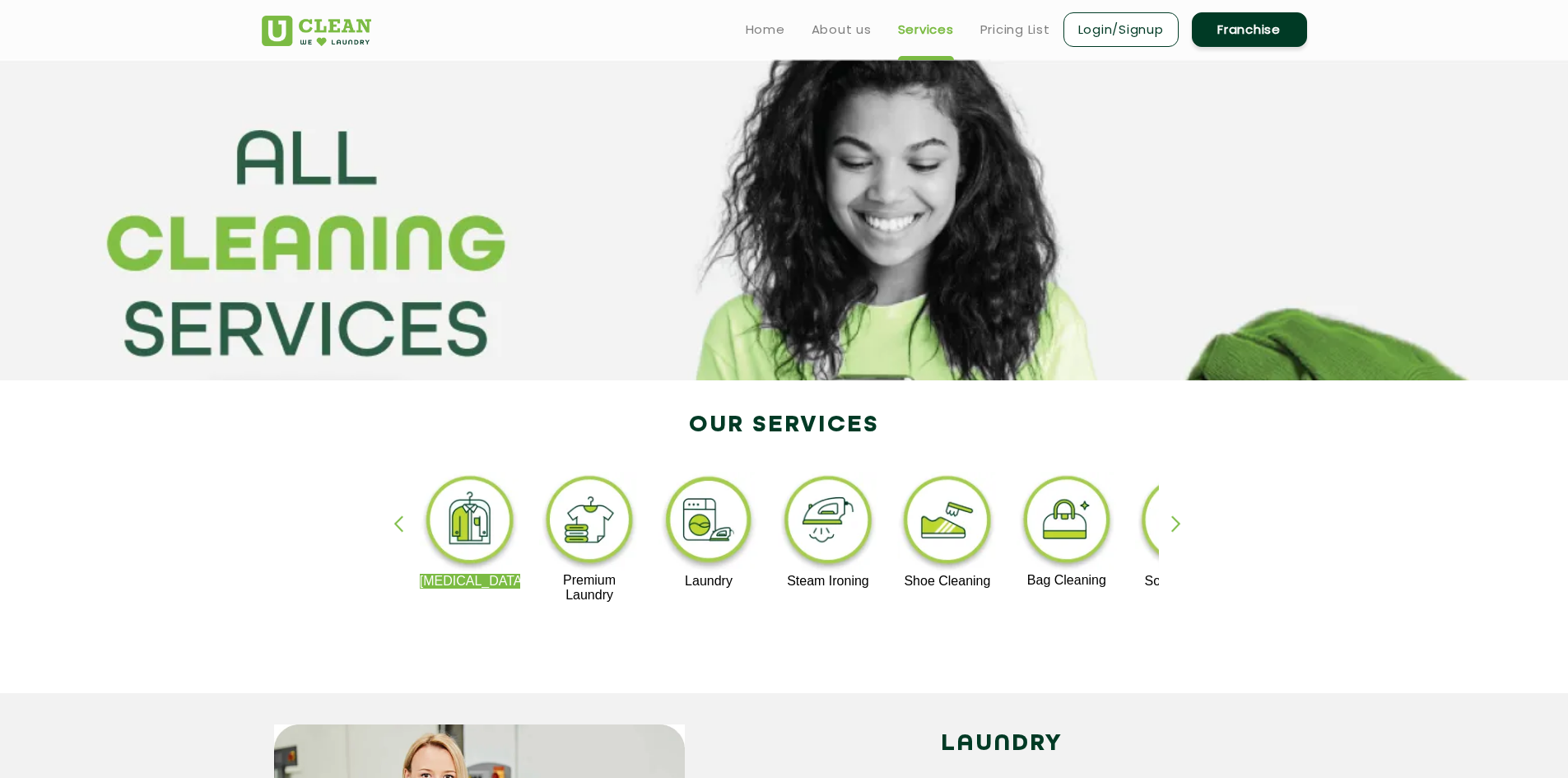
click at [1000, 46] on ul "Home About us Services Pricing List Login/Signup Franchise" at bounding box center [1019, 29] width 574 height 39
click at [1007, 32] on link "Pricing List" at bounding box center [1015, 30] width 70 height 20
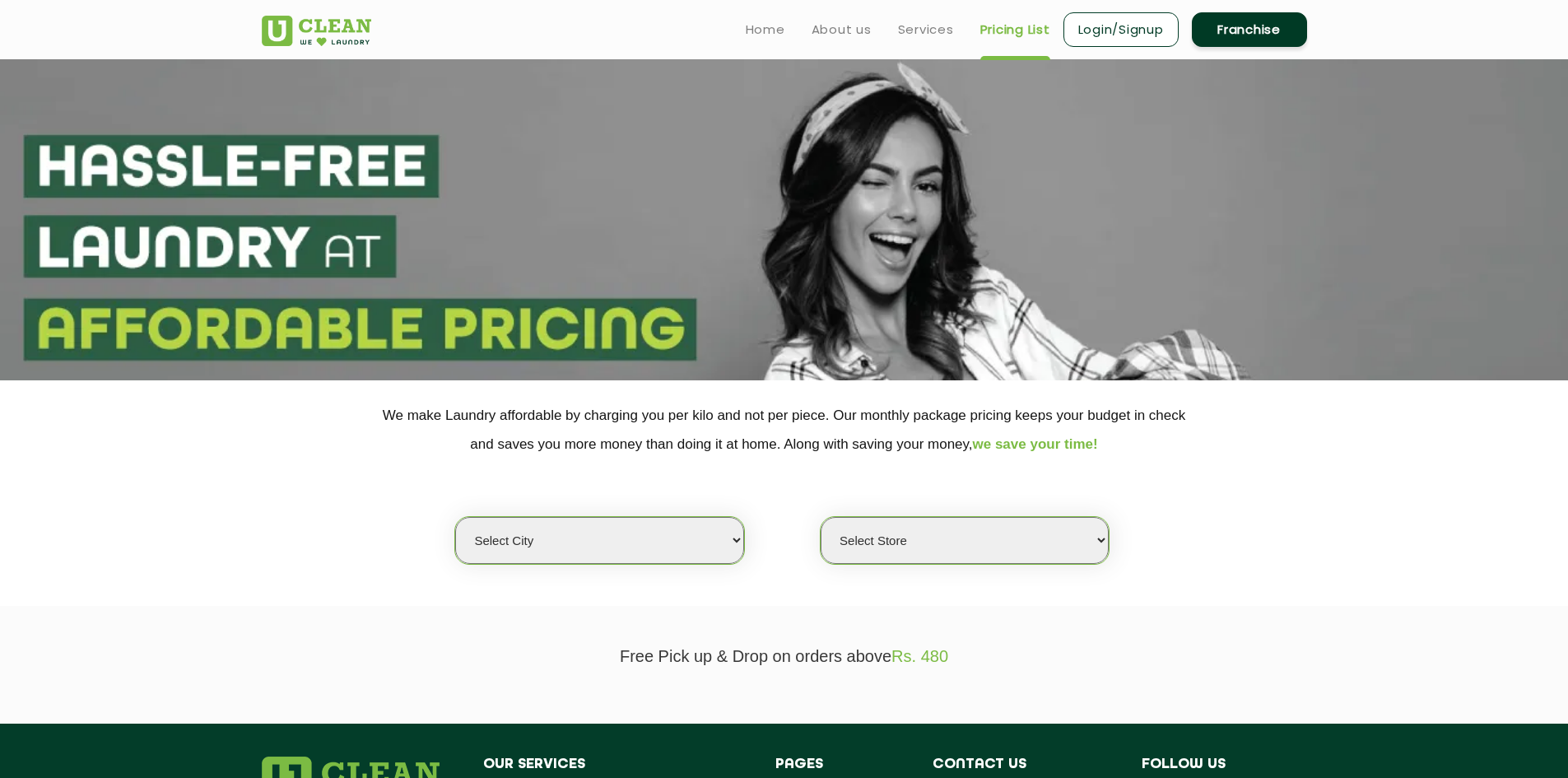
click at [586, 523] on select "Select city Aalo Agartala Agra Ahmedabad Akola Aligarh Alwar - UClean Select Am…" at bounding box center [599, 540] width 288 height 47
select select "202"
click at [455, 517] on select "Select city Aalo Agartala Agra Ahmedabad Akola Aligarh Alwar - UClean Select Am…" at bounding box center [599, 540] width 288 height 47
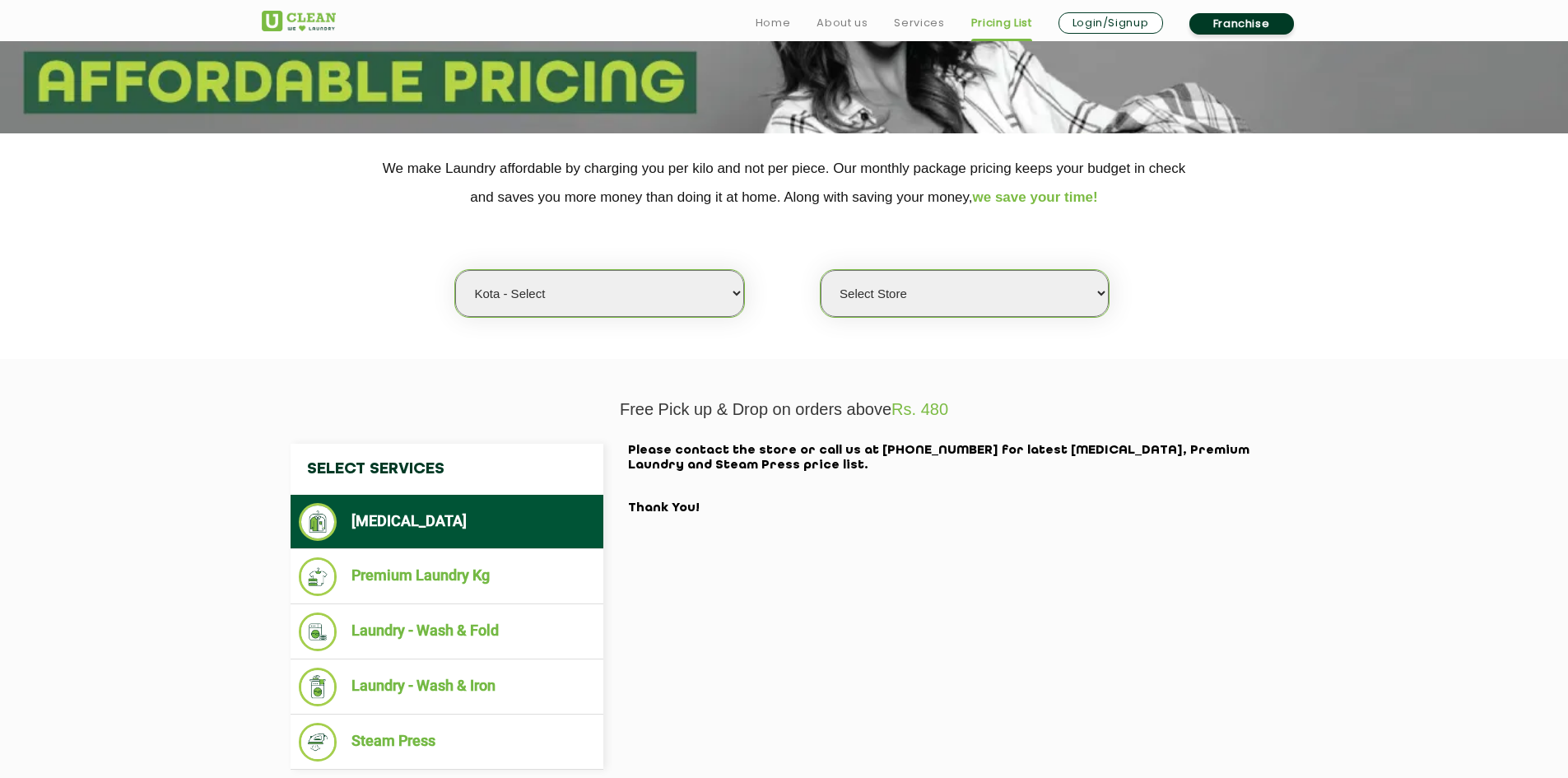
scroll to position [329, 0]
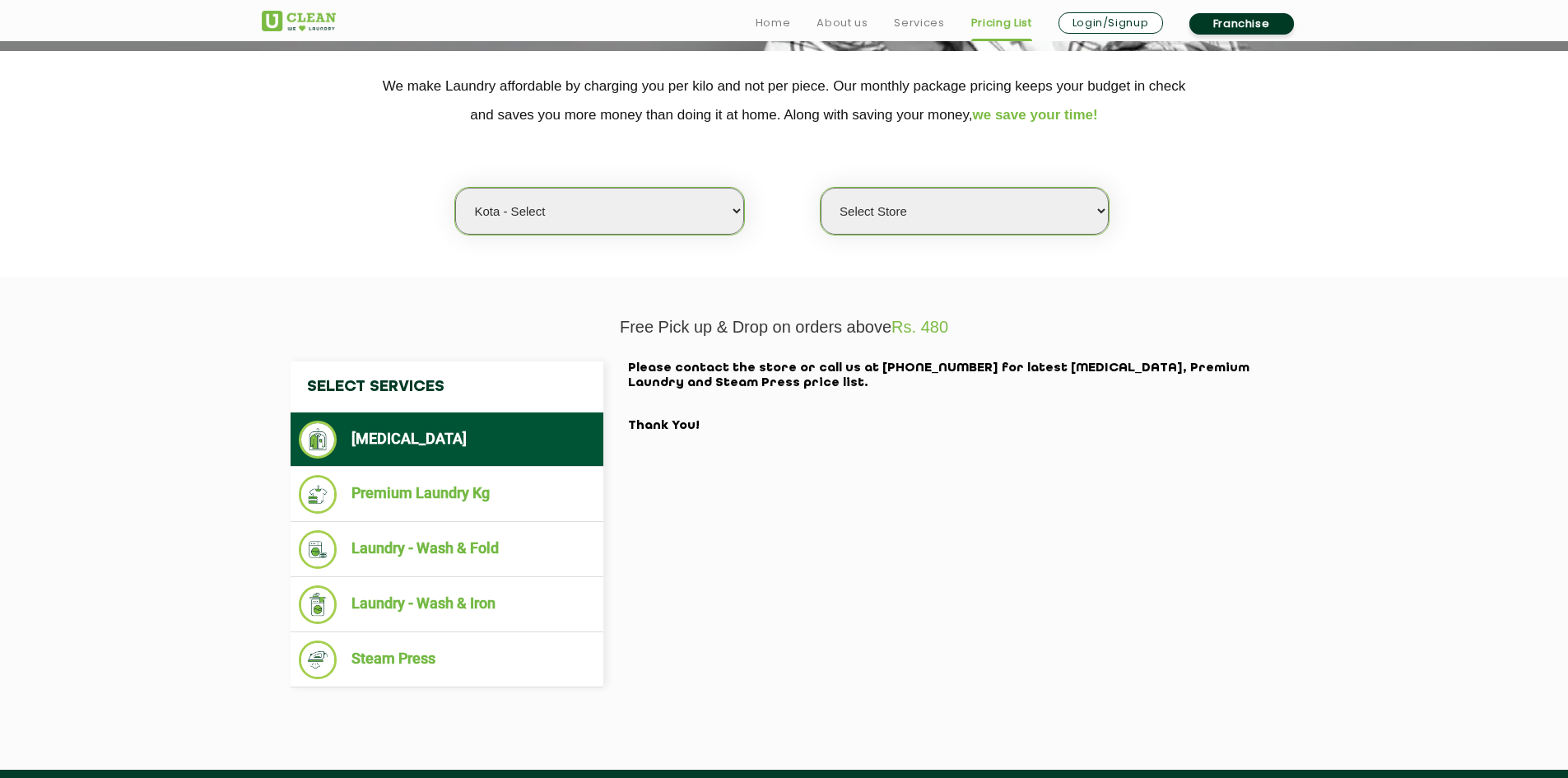
click at [964, 205] on select "Select Store UClean Kota" at bounding box center [964, 210] width 288 height 47
select select "598"
click at [821, 187] on select "Select Store UClean Kota" at bounding box center [964, 210] width 288 height 47
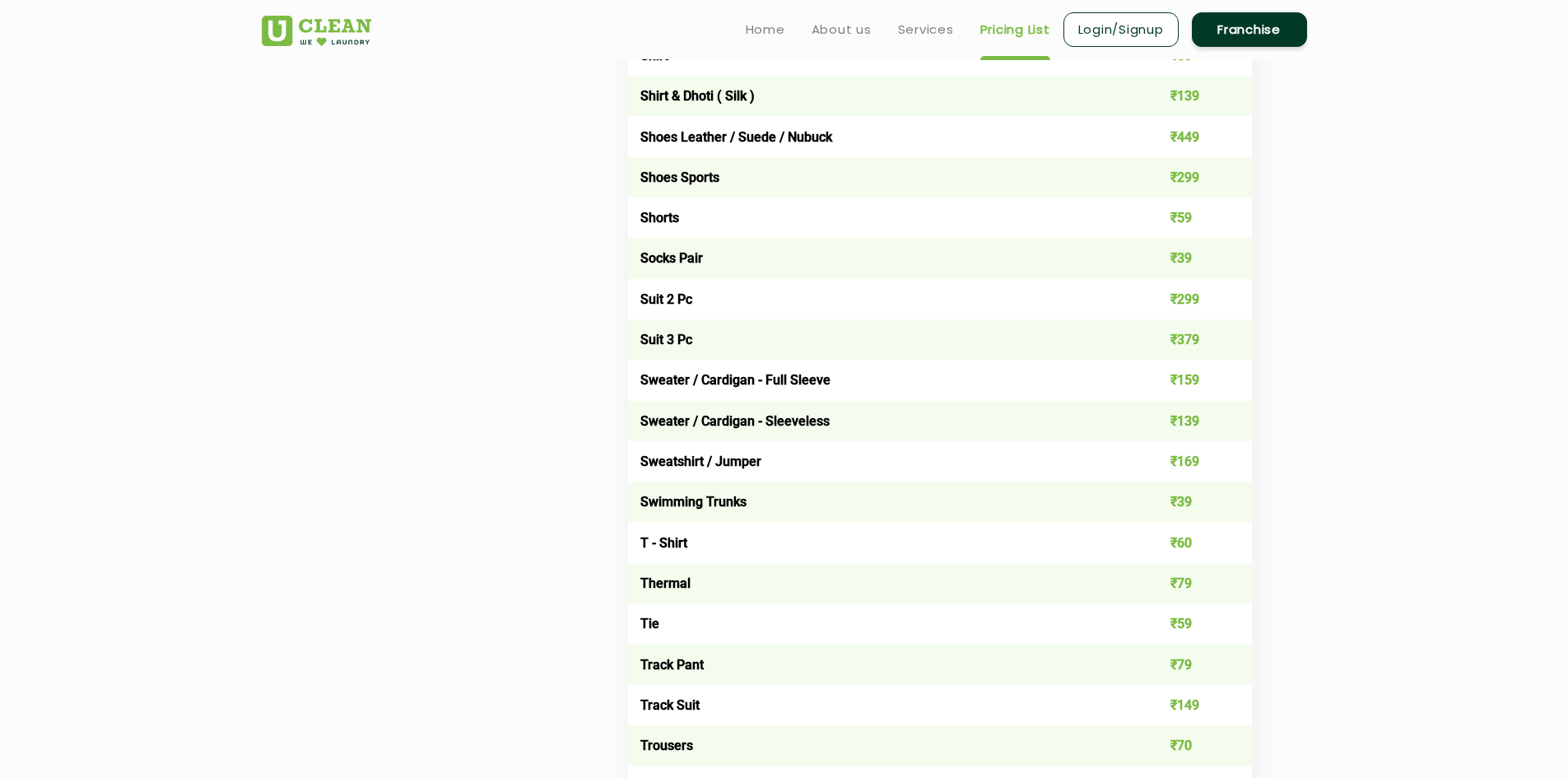
scroll to position [2388, 0]
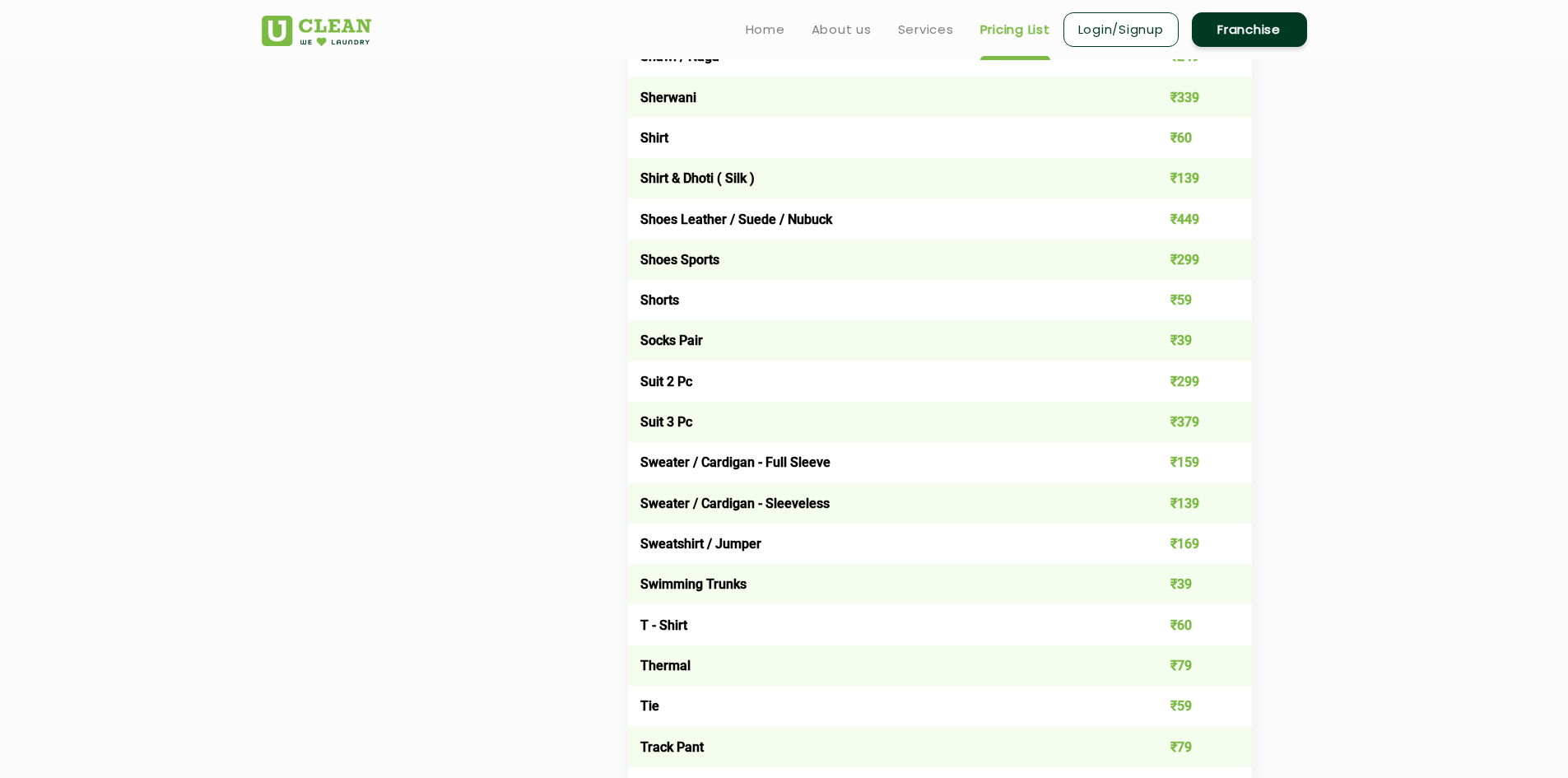
click at [656, 134] on td "Shirt" at bounding box center [878, 138] width 500 height 40
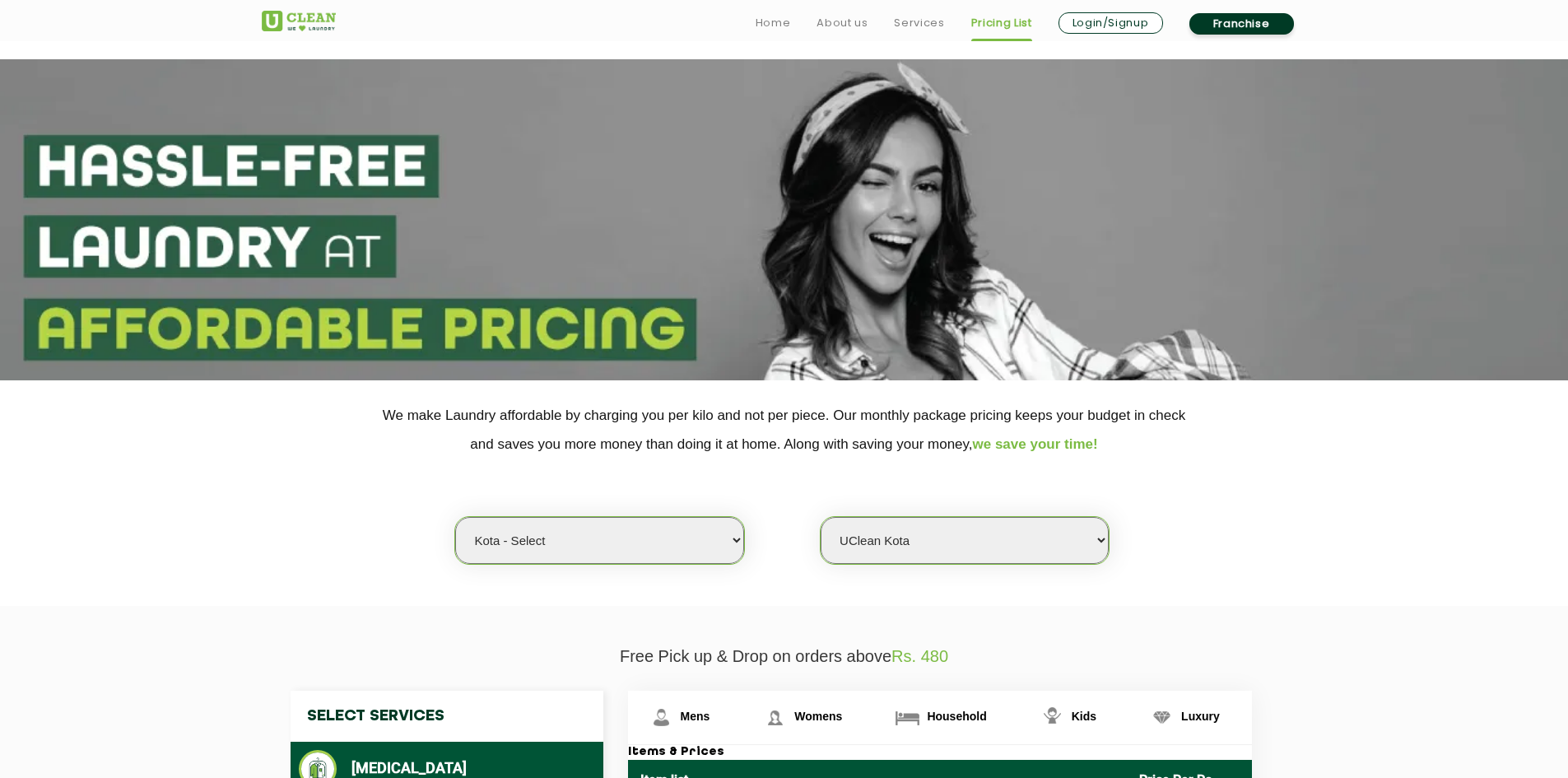
scroll to position [658, 0]
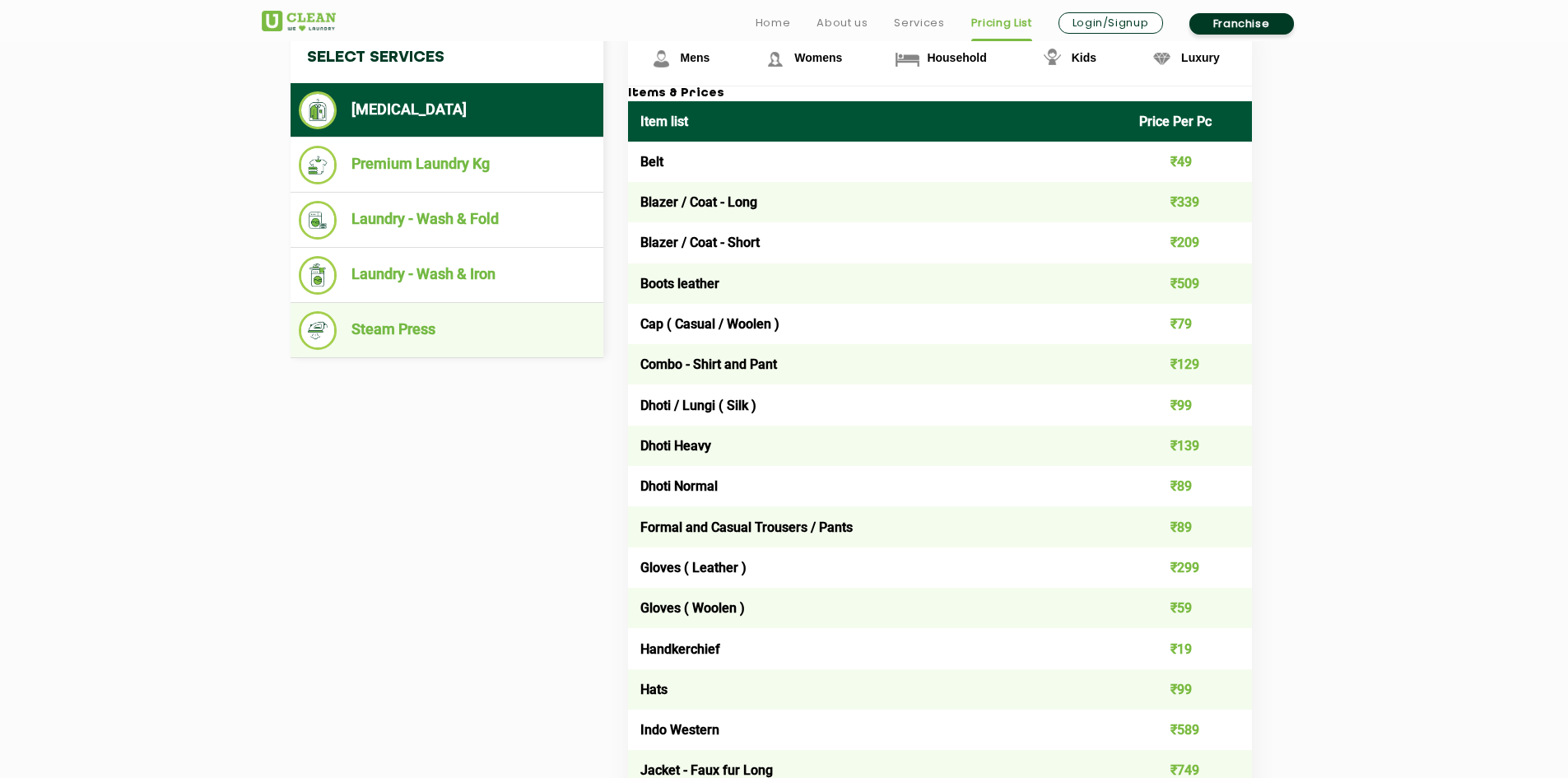
click at [484, 309] on ul "Steam Press" at bounding box center [446, 330] width 313 height 55
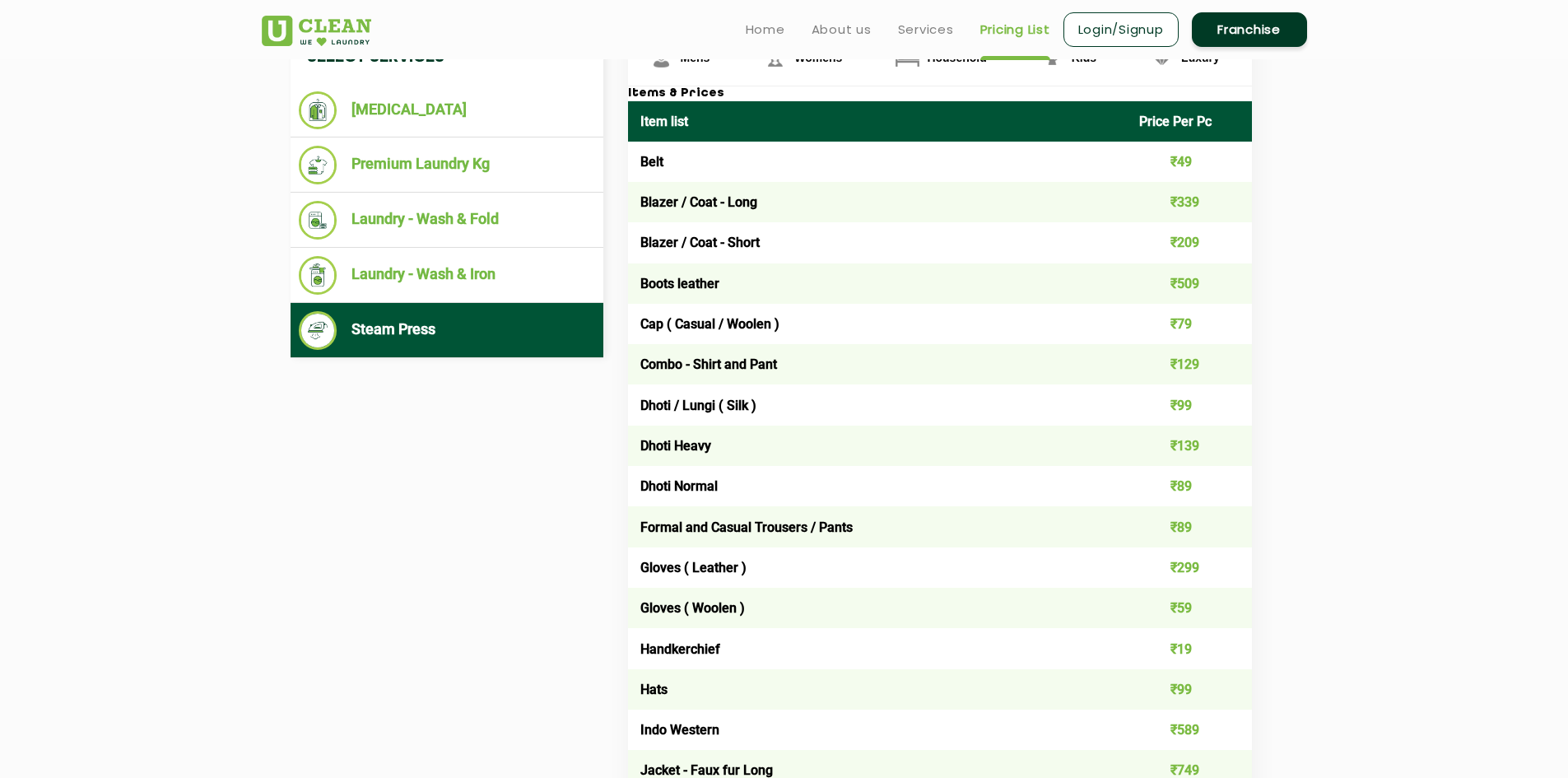
scroll to position [329, 0]
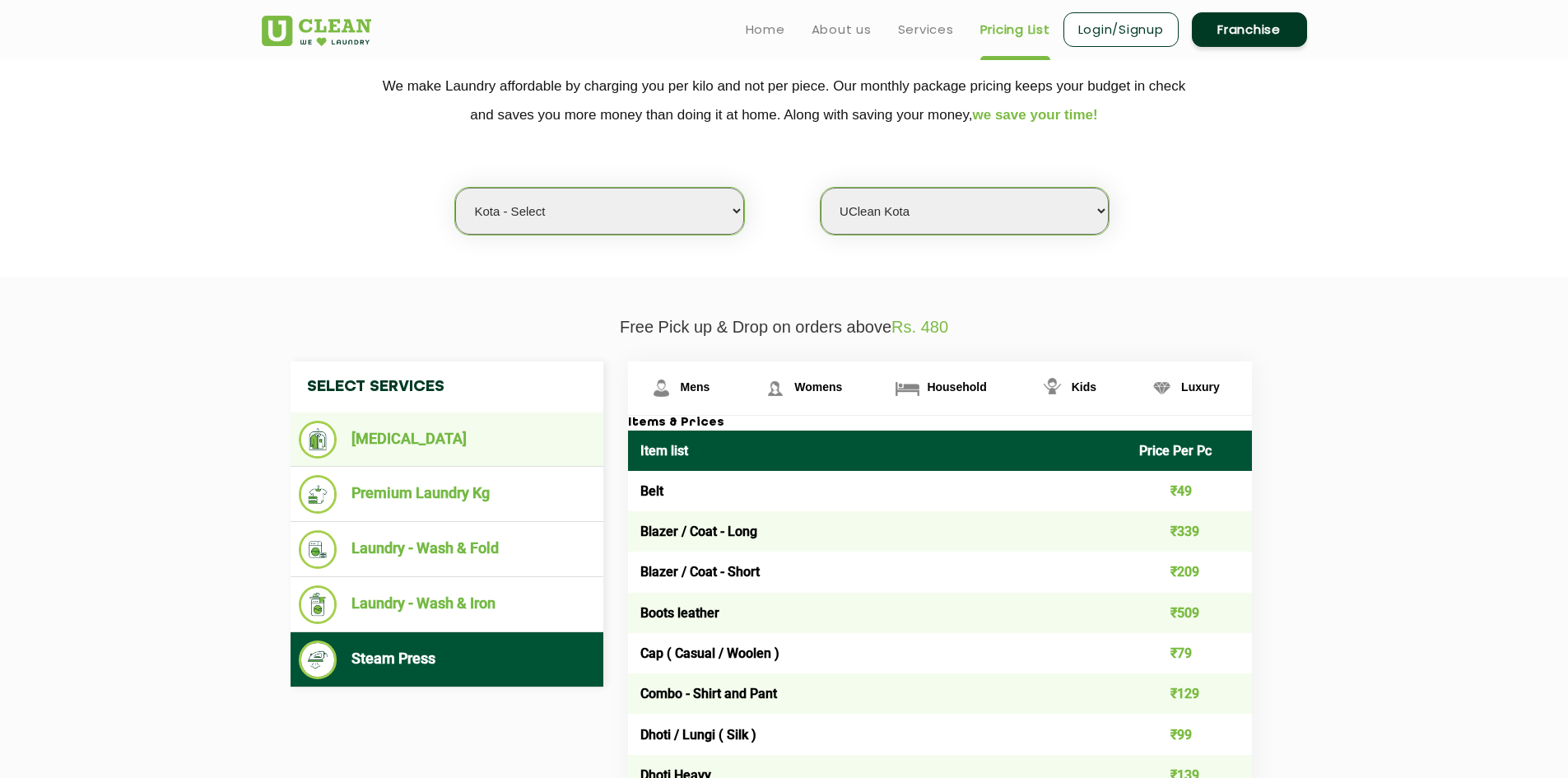
click at [438, 432] on li "[MEDICAL_DATA]" at bounding box center [446, 440] width 296 height 38
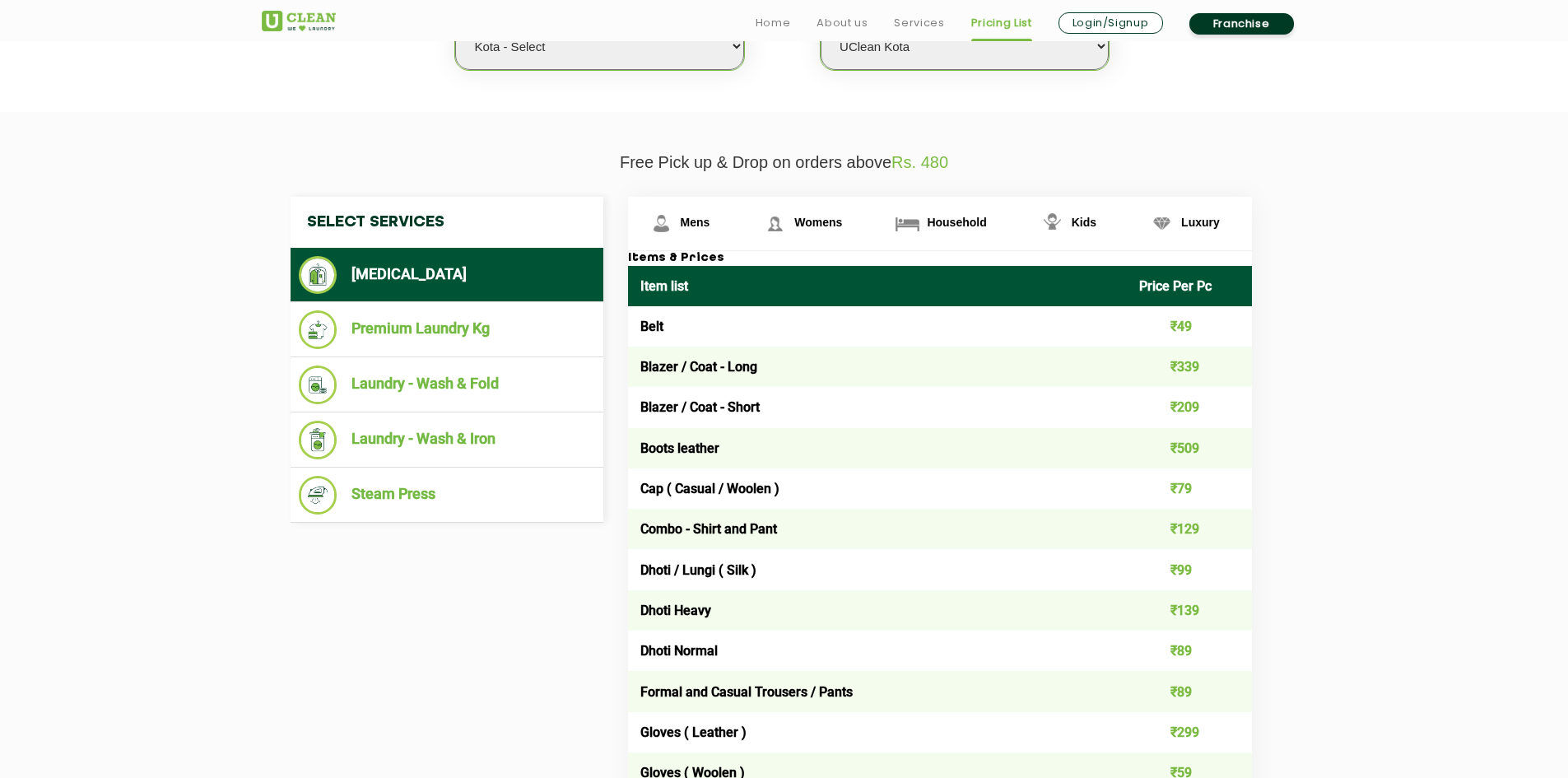
scroll to position [576, 0]
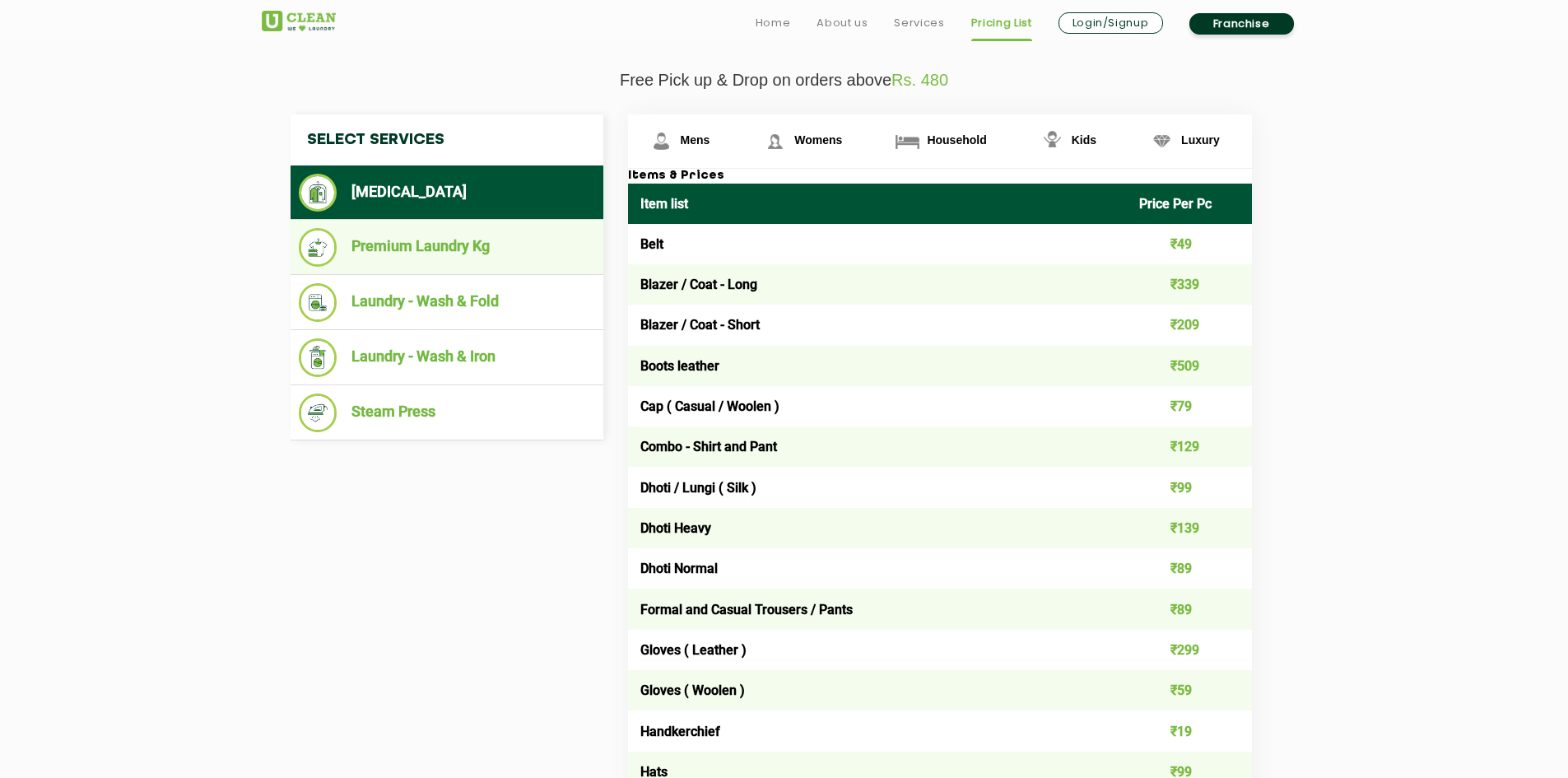
click at [401, 235] on li "Premium Laundry Kg" at bounding box center [446, 247] width 296 height 39
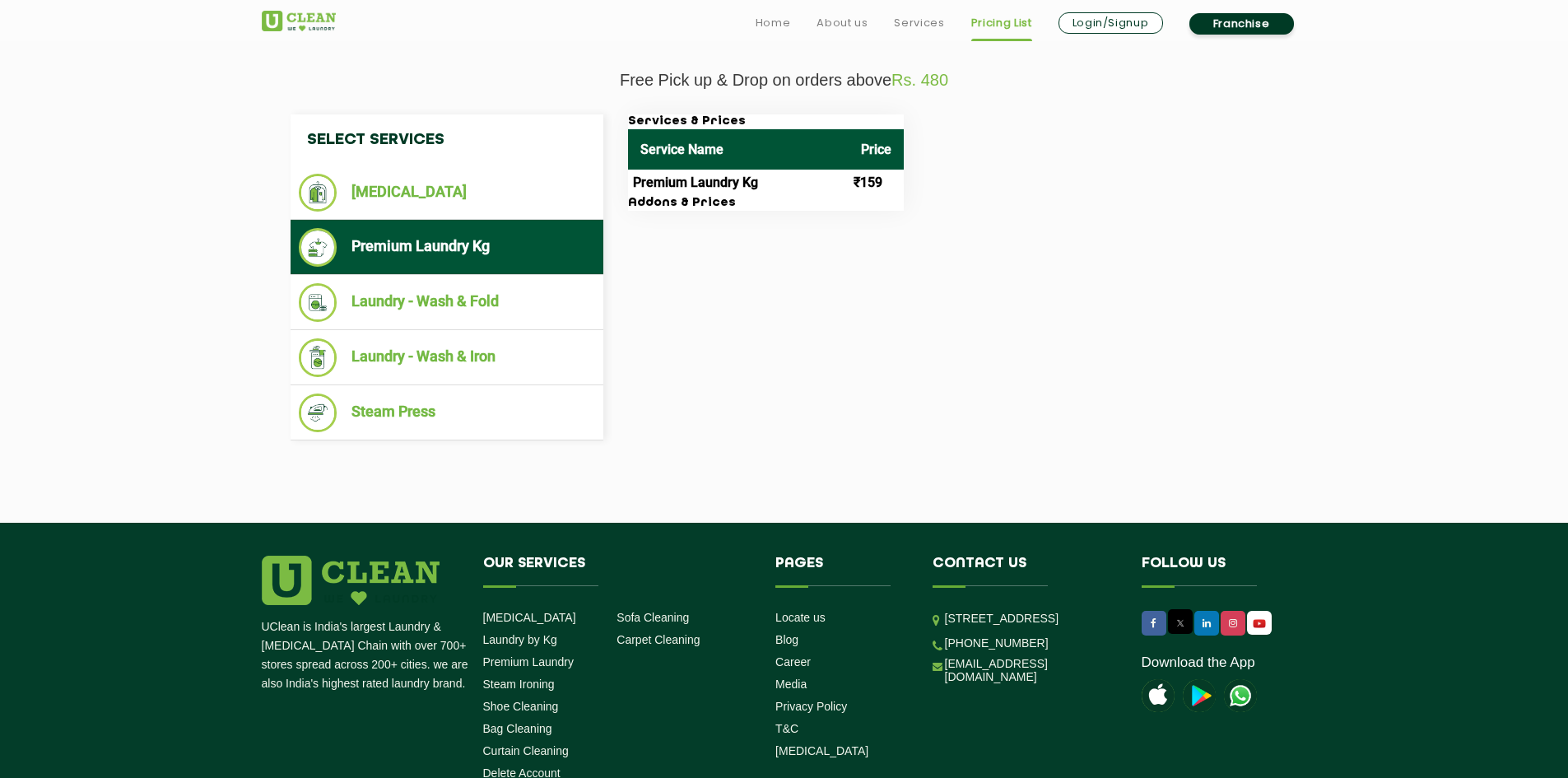
click at [675, 153] on th "Service Name" at bounding box center [737, 149] width 220 height 40
click at [689, 191] on td "Premium Laundry Kg" at bounding box center [737, 183] width 220 height 26
click at [694, 207] on h3 "Addons & Prices" at bounding box center [765, 203] width 275 height 15
click at [528, 210] on li "[MEDICAL_DATA]" at bounding box center [446, 193] width 296 height 38
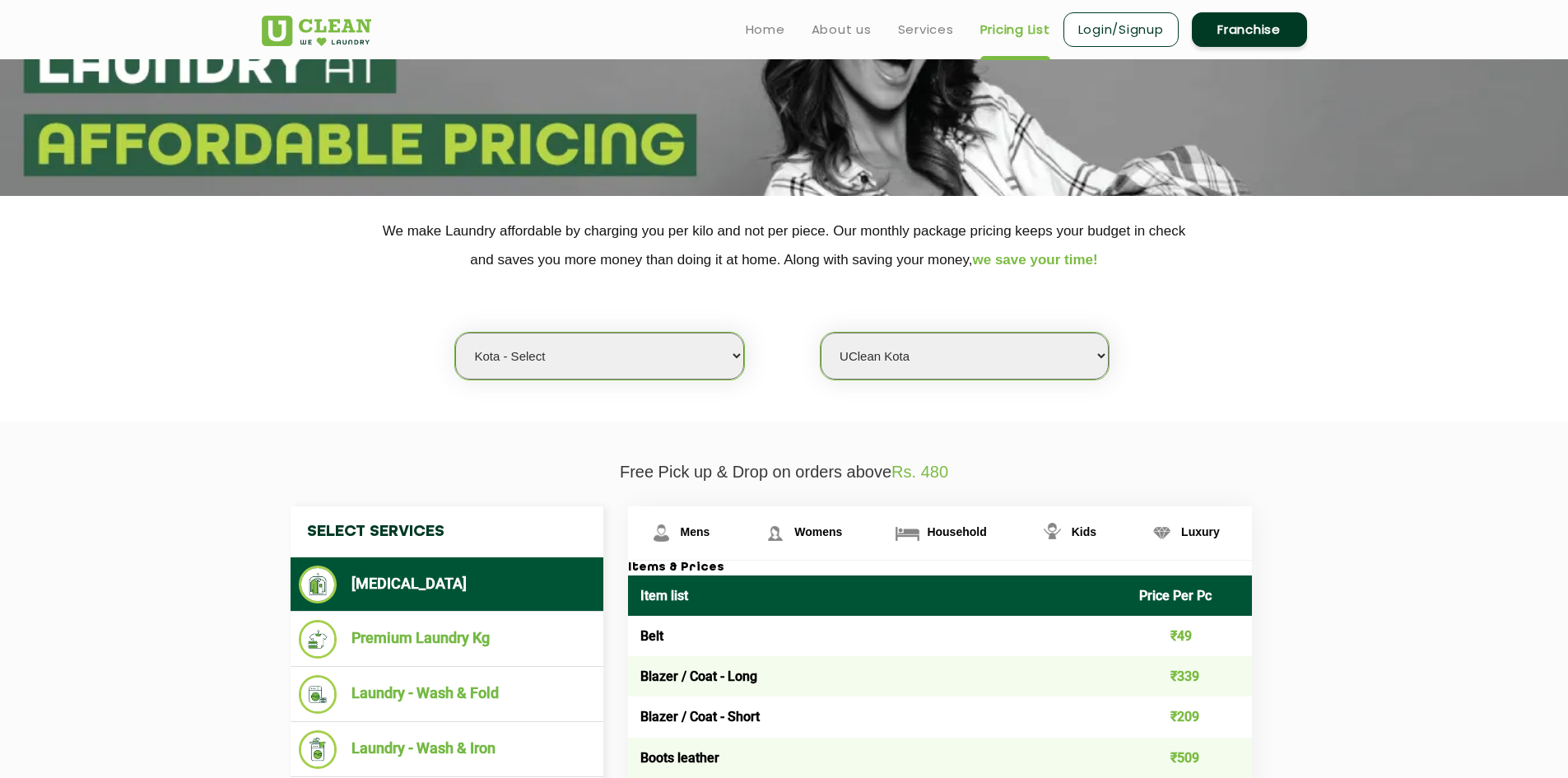
scroll to position [102, 0]
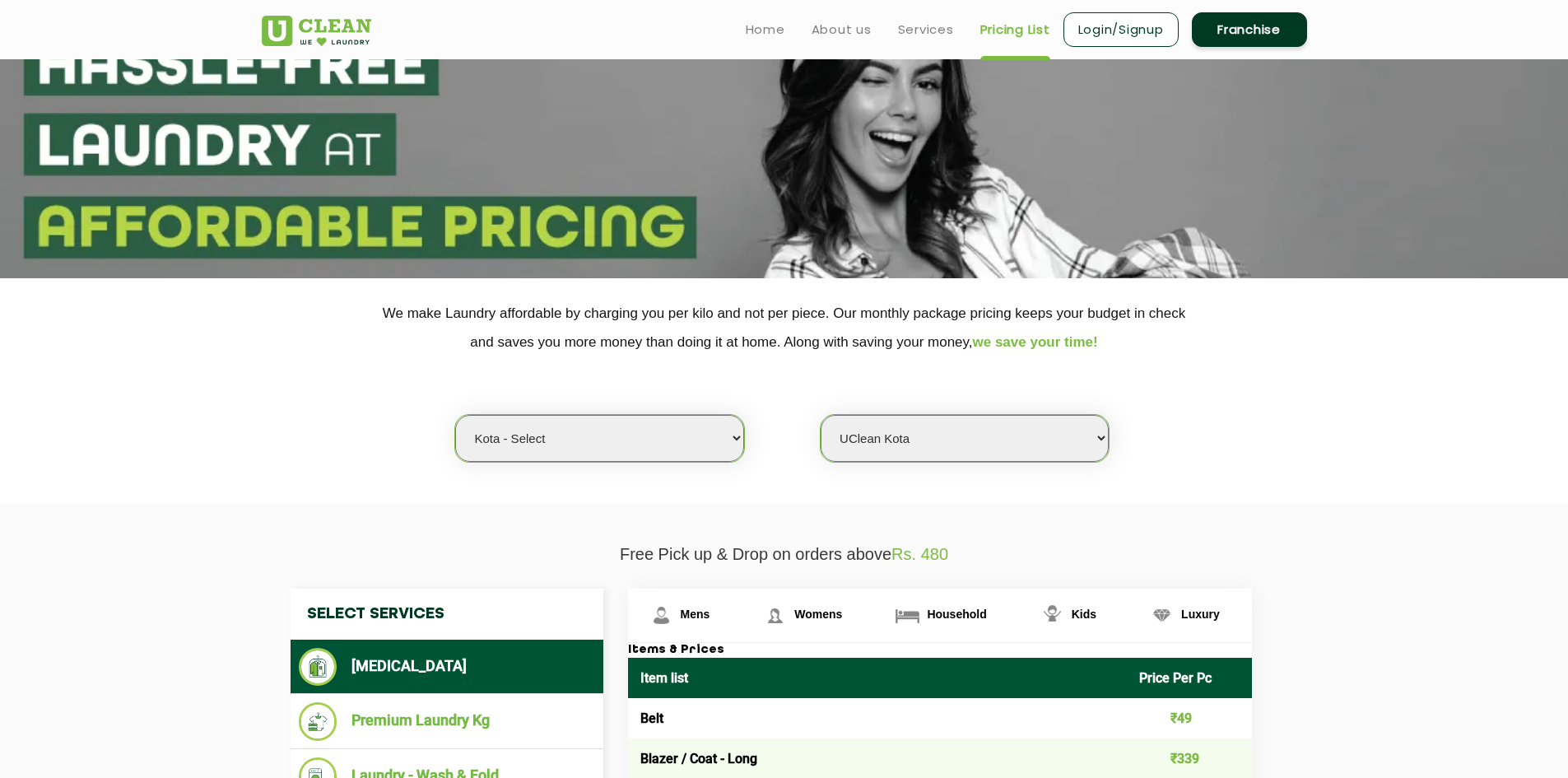
click at [906, 42] on ul "Home About us Services Pricing List Login/Signup Franchise" at bounding box center [1019, 29] width 574 height 39
click at [916, 31] on link "Services" at bounding box center [926, 30] width 56 height 20
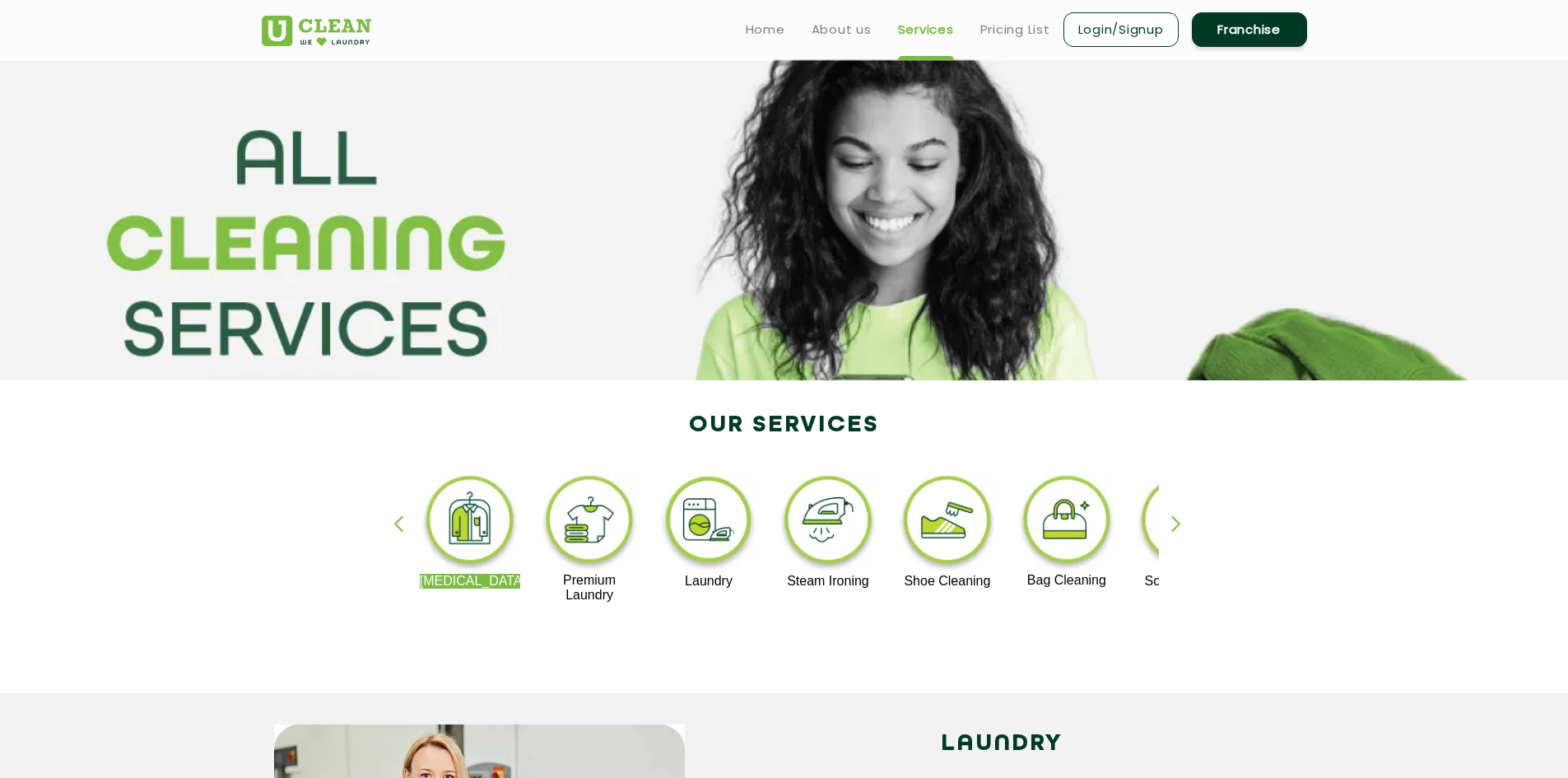
click at [493, 548] on img at bounding box center [470, 523] width 101 height 102
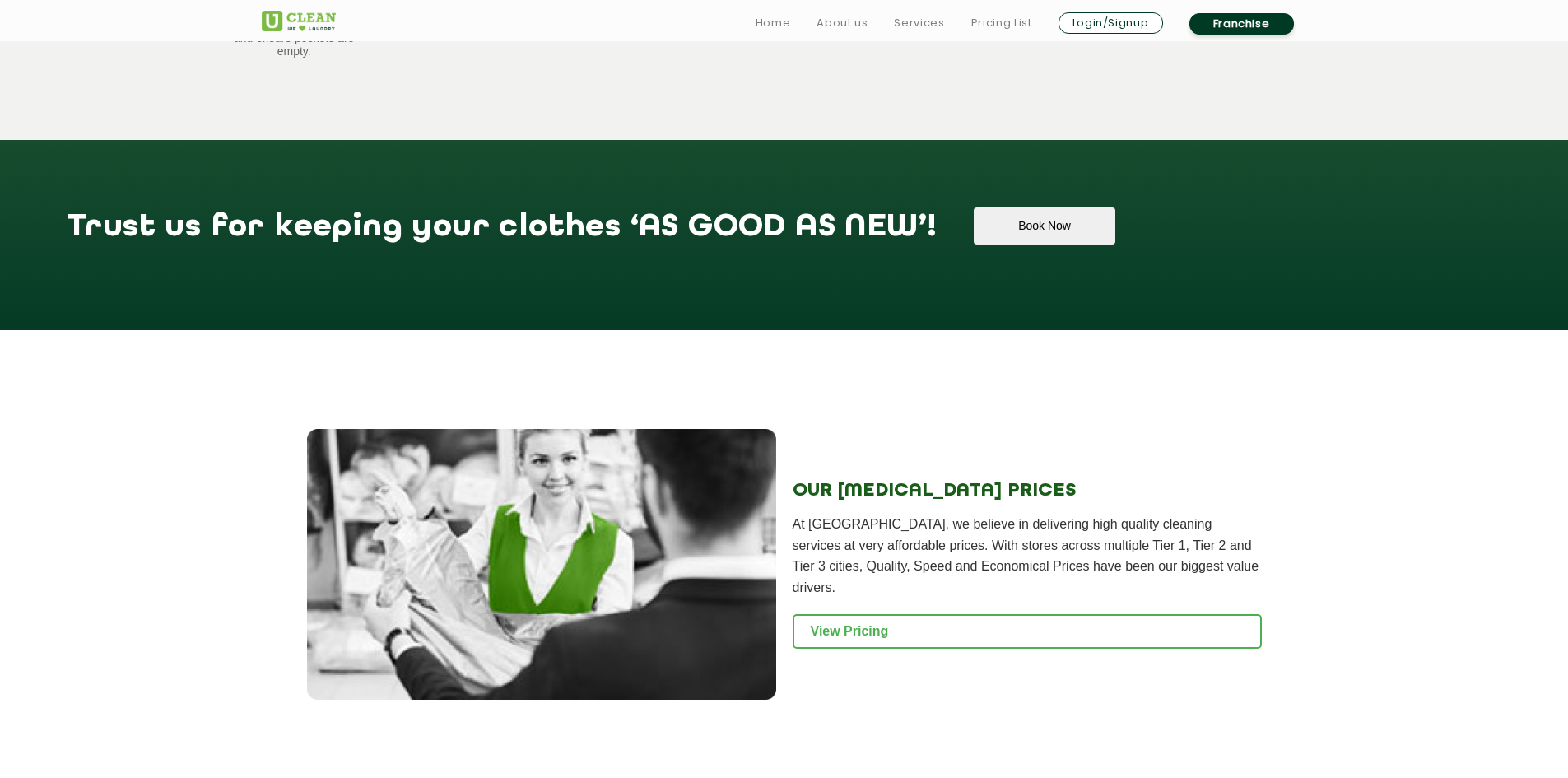
scroll to position [1647, 0]
